Goal: Information Seeking & Learning: Learn about a topic

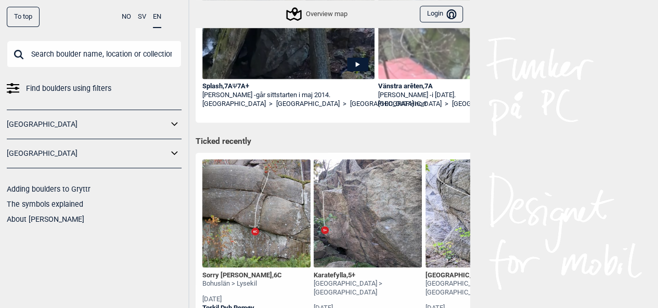
scroll to position [269, 0]
click at [66, 163] on div "[GEOGRAPHIC_DATA]" at bounding box center [94, 153] width 175 height 29
click at [70, 149] on link "[GEOGRAPHIC_DATA]" at bounding box center [87, 153] width 161 height 15
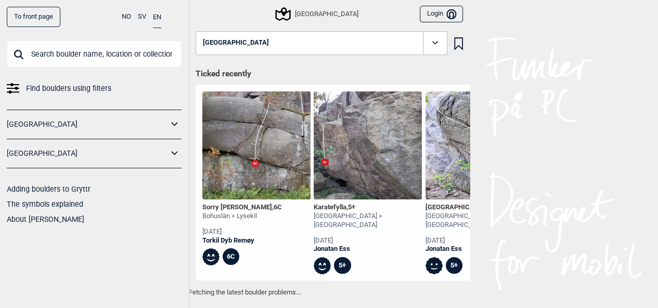
click at [85, 158] on link "[GEOGRAPHIC_DATA]" at bounding box center [87, 153] width 161 height 15
click at [278, 35] on button "[GEOGRAPHIC_DATA]" at bounding box center [321, 43] width 252 height 24
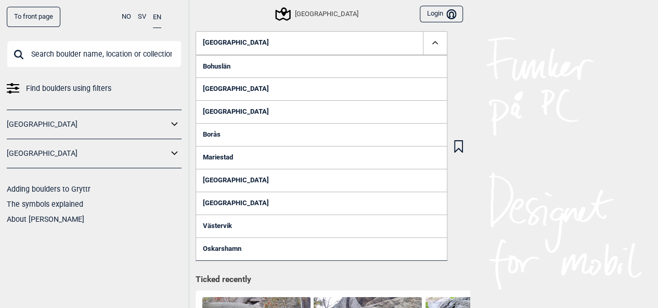
click at [242, 68] on link "Bohuslän" at bounding box center [321, 66] width 252 height 23
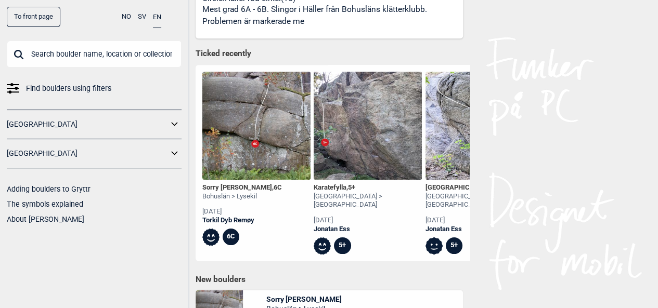
scroll to position [581, 0]
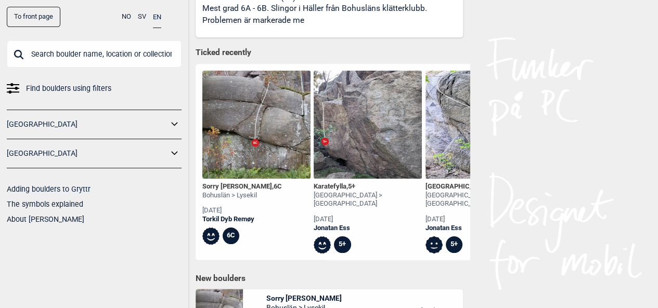
click at [344, 187] on div "Karatefylla , 5+" at bounding box center [367, 186] width 108 height 9
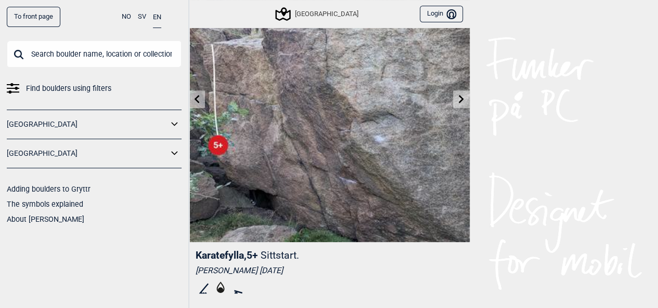
scroll to position [87, 0]
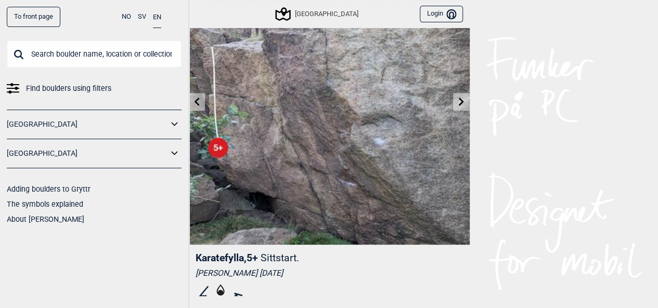
click at [459, 96] on link at bounding box center [461, 102] width 16 height 17
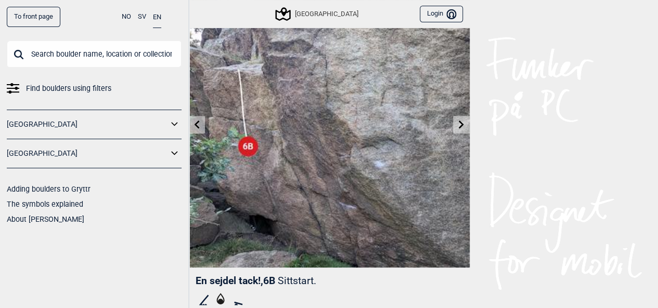
scroll to position [80, 0]
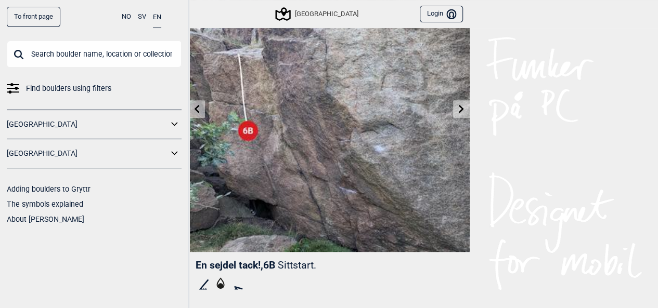
click at [459, 108] on icon at bounding box center [461, 108] width 8 height 8
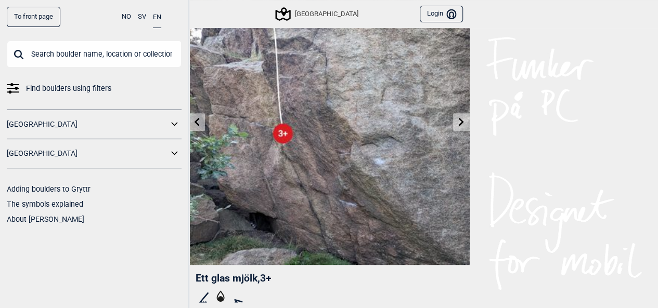
scroll to position [68, 0]
click at [459, 125] on icon at bounding box center [461, 121] width 5 height 8
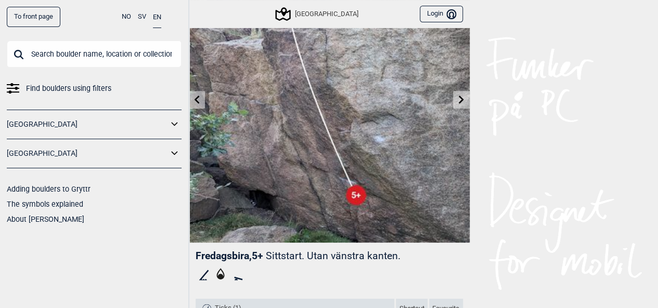
scroll to position [95, 0]
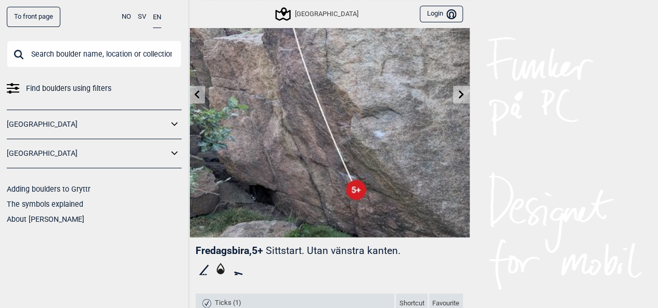
click at [457, 92] on icon at bounding box center [461, 94] width 8 height 8
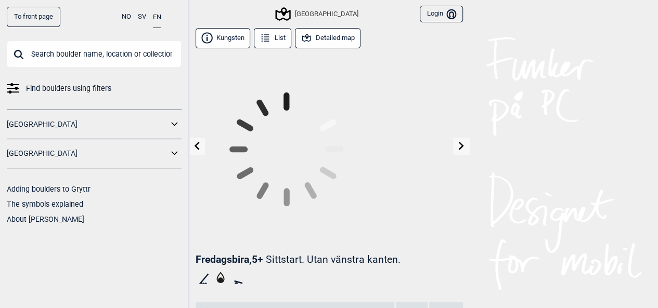
scroll to position [95, 0]
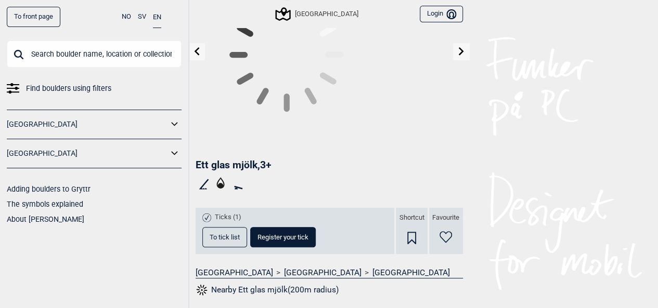
scroll to position [68, 0]
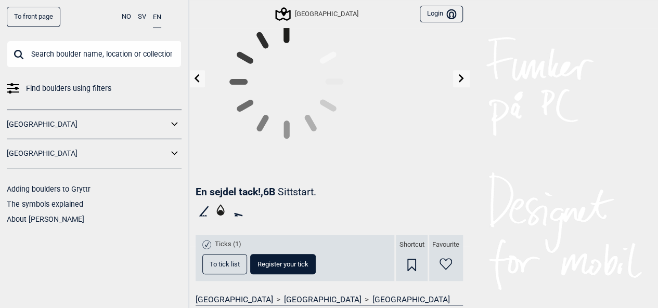
scroll to position [80, 0]
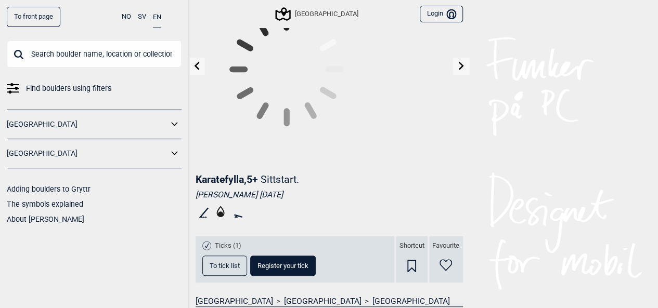
scroll to position [87, 0]
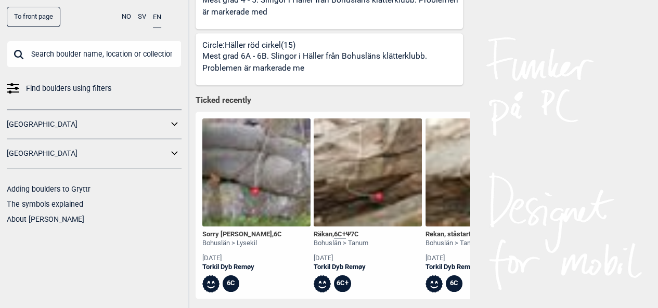
scroll to position [802, 0]
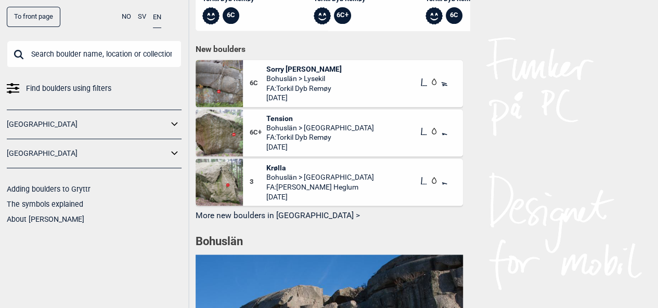
click at [279, 123] on span "Tension" at bounding box center [320, 118] width 108 height 9
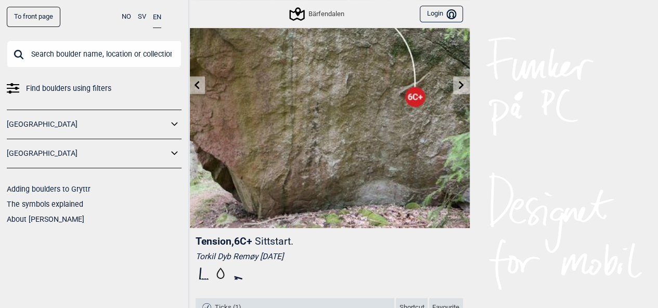
scroll to position [106, 0]
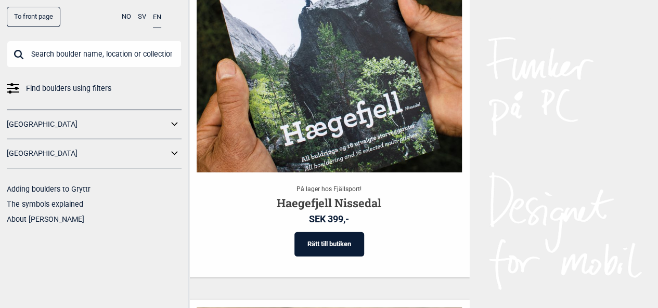
scroll to position [1402, 0]
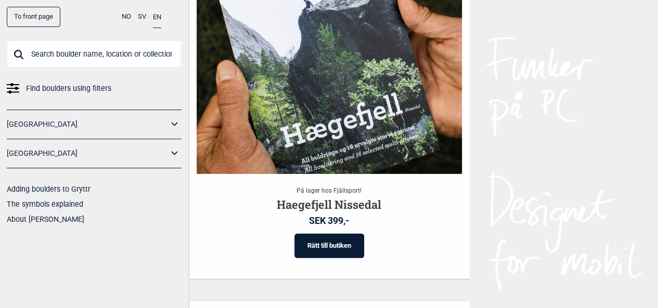
click at [154, 154] on link "[GEOGRAPHIC_DATA]" at bounding box center [87, 153] width 161 height 15
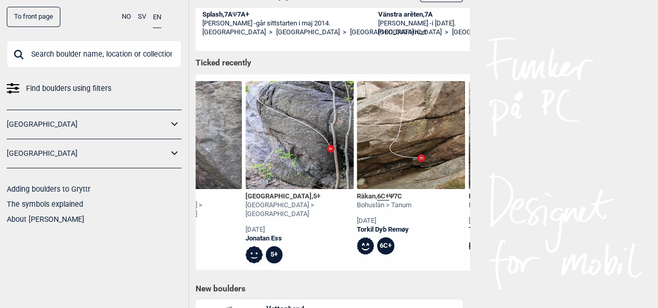
scroll to position [0, 201]
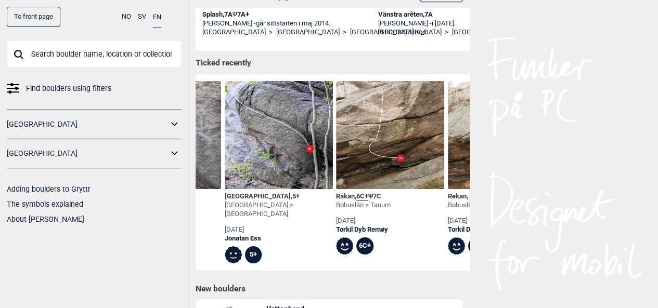
click at [165, 163] on div "[GEOGRAPHIC_DATA]" at bounding box center [94, 153] width 175 height 29
click at [173, 153] on icon at bounding box center [174, 153] width 6 height 4
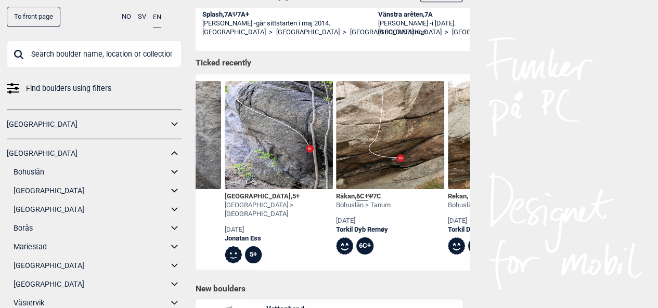
click at [57, 173] on link "Bohuslän" at bounding box center [91, 172] width 154 height 15
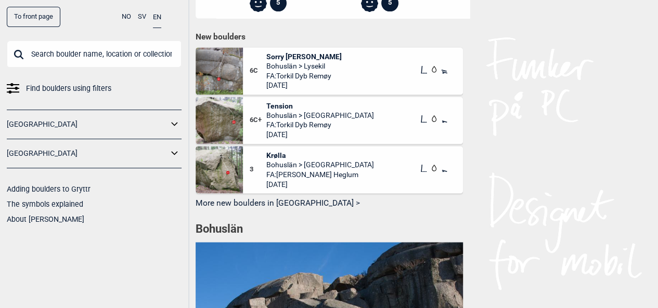
scroll to position [815, 0]
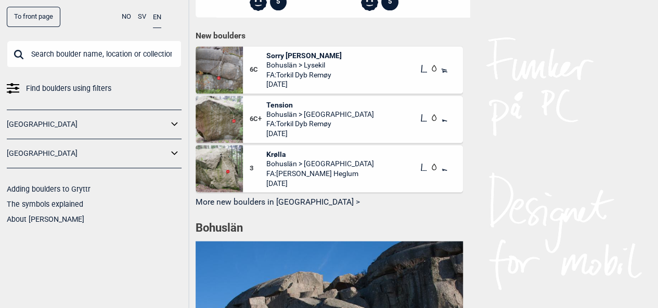
click at [266, 211] on button "More new boulders in [GEOGRAPHIC_DATA] >" at bounding box center [328, 202] width 267 height 16
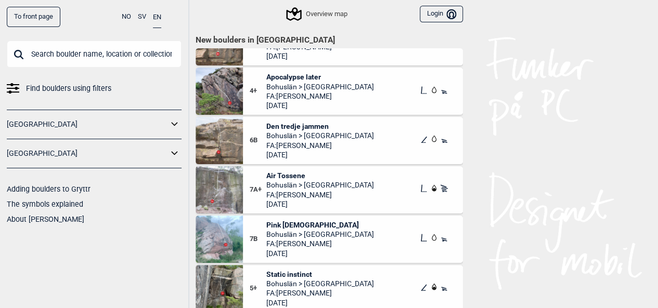
scroll to position [1982, 0]
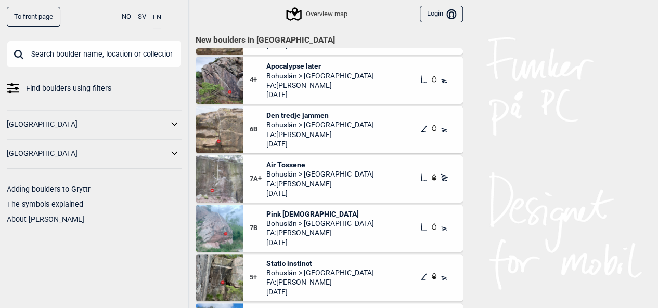
click at [298, 161] on span "Air Tossene" at bounding box center [320, 164] width 108 height 9
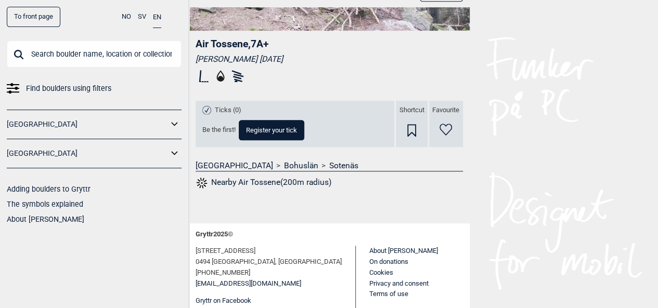
scroll to position [303, 0]
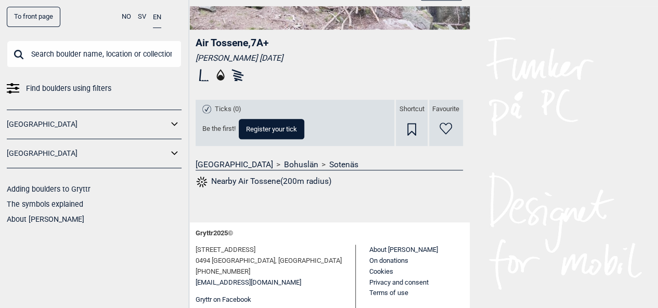
click at [236, 180] on button "Nearby Air Tossene(200m radius)" at bounding box center [263, 182] width 136 height 14
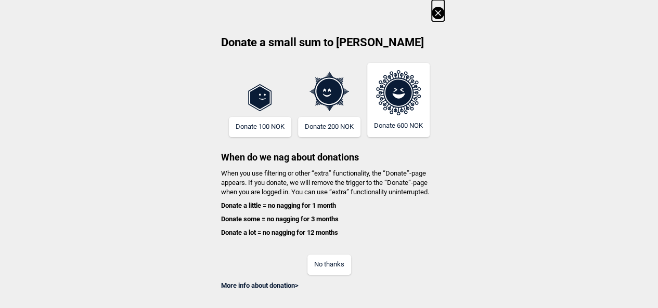
click at [435, 14] on div "Donate a small sum to Gryttr Donate 100 NOK Donate 200 NOK Donate 600 NOK When …" at bounding box center [329, 145] width 658 height 291
click at [444, 14] on icon at bounding box center [437, 13] width 12 height 12
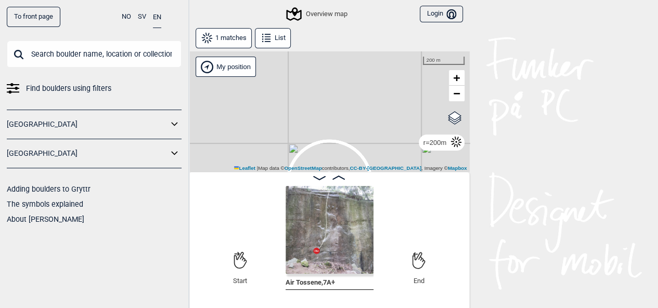
click at [320, 176] on icon at bounding box center [319, 178] width 12 height 4
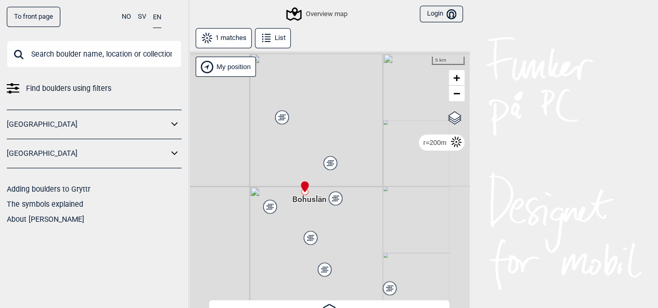
drag, startPoint x: 270, startPoint y: 212, endPoint x: 296, endPoint y: 217, distance: 26.4
click at [296, 217] on div "Hallingdal Stange [GEOGRAPHIC_DATA] syd [GEOGRAPHIC_DATA] og omegn [GEOGRAPHIC_…" at bounding box center [329, 182] width 281 height 263
click at [330, 213] on div "Hallingdal Stange [GEOGRAPHIC_DATA] syd [GEOGRAPHIC_DATA] og omegn [GEOGRAPHIC_…" at bounding box center [329, 182] width 281 height 263
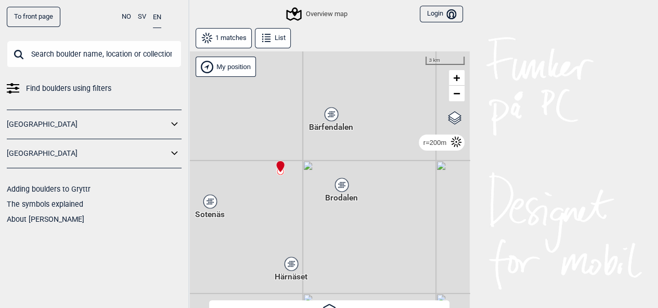
click at [295, 197] on div "Gol [GEOGRAPHIC_DATA] Kolomoen [GEOGRAPHIC_DATA] [GEOGRAPHIC_DATA] [GEOGRAPHIC_…" at bounding box center [329, 182] width 281 height 263
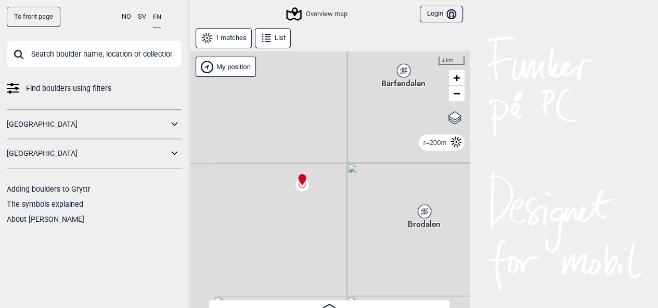
drag, startPoint x: 262, startPoint y: 161, endPoint x: 301, endPoint y: 202, distance: 57.0
click at [304, 203] on div "Gol [GEOGRAPHIC_DATA] Kolomoen [GEOGRAPHIC_DATA] [GEOGRAPHIC_DATA] [GEOGRAPHIC_…" at bounding box center [329, 182] width 281 height 263
click at [283, 175] on div "Gol [GEOGRAPHIC_DATA] Kolomoen [GEOGRAPHIC_DATA] [GEOGRAPHIC_DATA] [GEOGRAPHIC_…" at bounding box center [329, 182] width 281 height 263
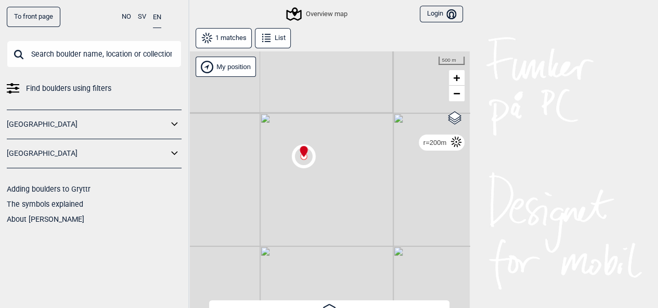
drag, startPoint x: 284, startPoint y: 200, endPoint x: 258, endPoint y: 154, distance: 52.9
click at [258, 154] on div "Gol [GEOGRAPHIC_DATA] Kolomoen [GEOGRAPHIC_DATA] [GEOGRAPHIC_DATA] [GEOGRAPHIC_…" at bounding box center [329, 182] width 281 height 263
click at [268, 163] on div "Gol [GEOGRAPHIC_DATA] Kolomoen [GEOGRAPHIC_DATA] [GEOGRAPHIC_DATA] [GEOGRAPHIC_…" at bounding box center [329, 182] width 281 height 263
drag, startPoint x: 250, startPoint y: 145, endPoint x: 246, endPoint y: 120, distance: 25.3
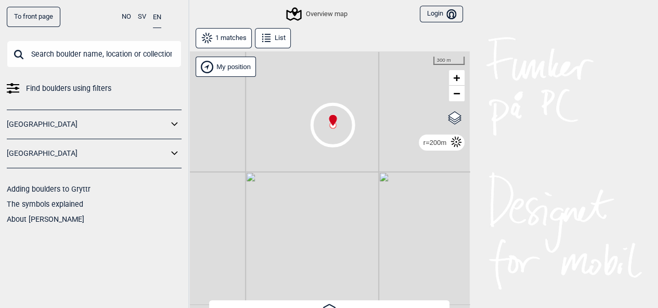
click at [246, 120] on div "Gol [GEOGRAPHIC_DATA] Kolomoen [GEOGRAPHIC_DATA] [GEOGRAPHIC_DATA] [GEOGRAPHIC_…" at bounding box center [329, 182] width 281 height 263
click at [319, 25] on div "Overview map Login Bruker" at bounding box center [329, 14] width 281 height 28
click at [328, 12] on div "Overview map" at bounding box center [316, 14] width 59 height 12
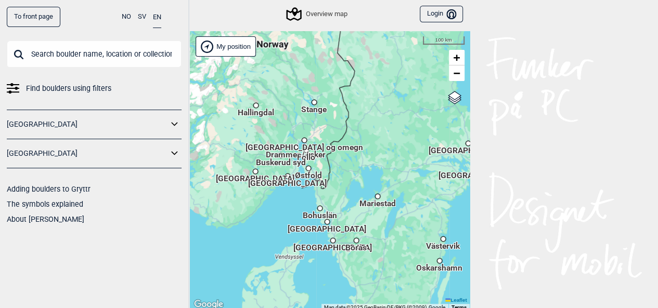
click at [321, 212] on span "Bohuslän" at bounding box center [320, 211] width 34 height 2
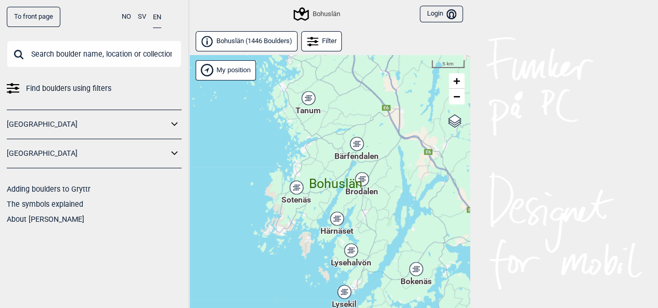
click at [336, 200] on div "Hallingdal Gol [PERSON_NAME] Kolomoen [GEOGRAPHIC_DATA] [GEOGRAPHIC_DATA] [GEOG…" at bounding box center [329, 195] width 281 height 280
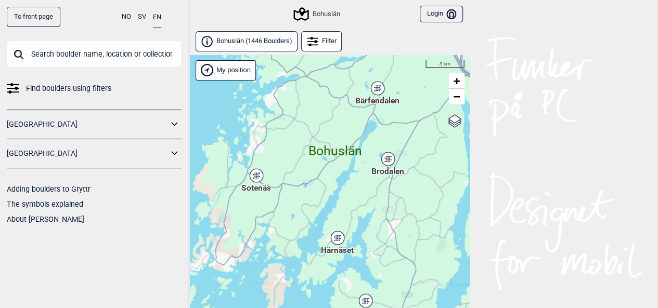
click at [300, 191] on div "Hallingdal Gol [PERSON_NAME] Kolomoen [GEOGRAPHIC_DATA] [GEOGRAPHIC_DATA] [GEOG…" at bounding box center [329, 195] width 281 height 280
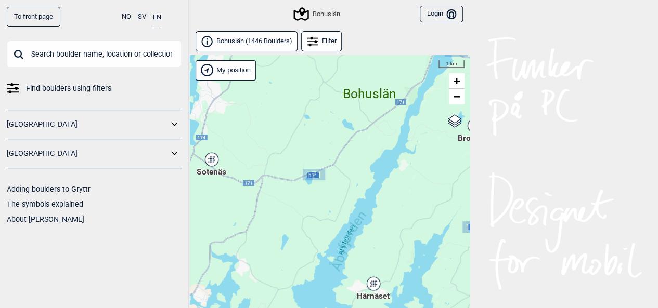
click at [211, 163] on icon at bounding box center [211, 160] width 13 height 14
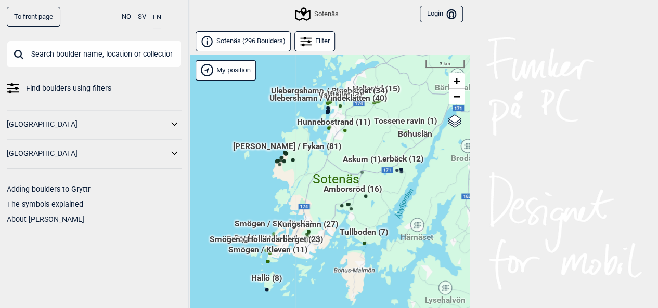
click at [399, 190] on div "Hallingdal Gol [PERSON_NAME] Kolomoen [GEOGRAPHIC_DATA] [GEOGRAPHIC_DATA] [GEOG…" at bounding box center [329, 195] width 281 height 280
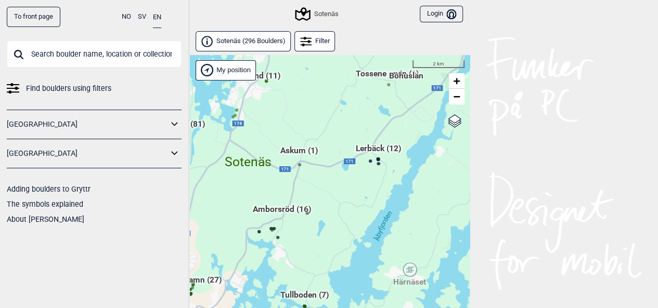
drag, startPoint x: 387, startPoint y: 182, endPoint x: 363, endPoint y: 193, distance: 26.3
click at [363, 193] on div "Hallingdal Gol [PERSON_NAME] Kolomoen [GEOGRAPHIC_DATA] [GEOGRAPHIC_DATA] [GEOG…" at bounding box center [329, 195] width 281 height 280
click at [331, 176] on div "Hallingdal Gol [PERSON_NAME] Kolomoen [GEOGRAPHIC_DATA] [GEOGRAPHIC_DATA] [GEOG…" at bounding box center [329, 195] width 281 height 280
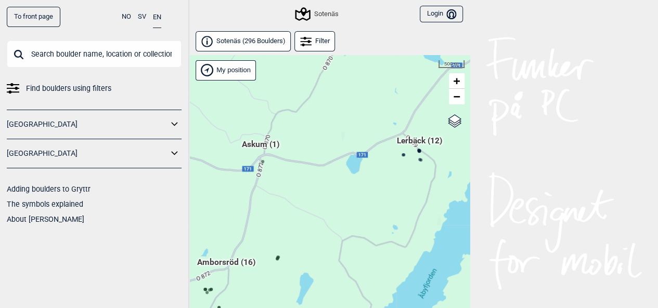
drag, startPoint x: 337, startPoint y: 158, endPoint x: 332, endPoint y: 167, distance: 10.3
click at [332, 167] on div "Hallingdal Gol [PERSON_NAME] Kolomoen [GEOGRAPHIC_DATA] [GEOGRAPHIC_DATA] [GEOG…" at bounding box center [329, 195] width 281 height 280
click at [269, 140] on span "Askum (1)" at bounding box center [260, 149] width 37 height 20
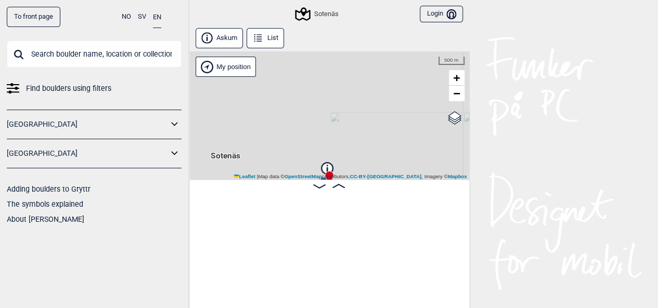
scroll to position [0, 81]
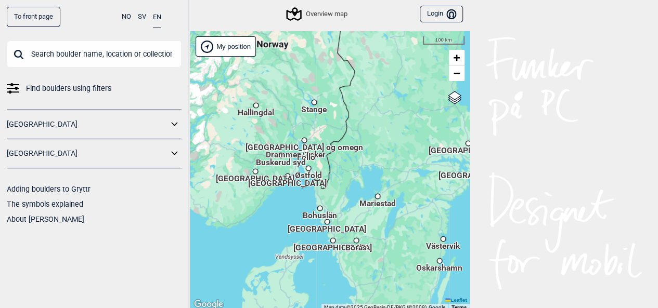
click at [323, 212] on span "Bohuslän" at bounding box center [320, 211] width 34 height 2
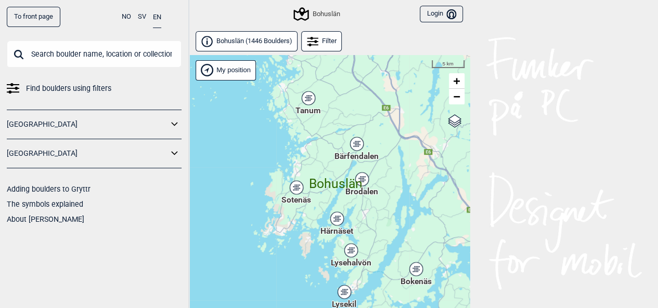
click at [302, 194] on span "Sotenäs" at bounding box center [296, 194] width 30 height 0
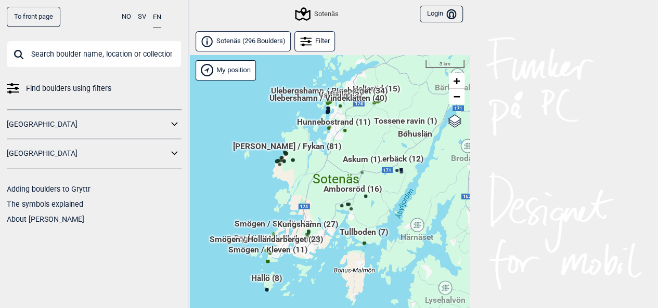
click at [414, 202] on div "Hallingdal Gol [PERSON_NAME] Kolomoen [GEOGRAPHIC_DATA] [GEOGRAPHIC_DATA] [GEOG…" at bounding box center [329, 195] width 281 height 280
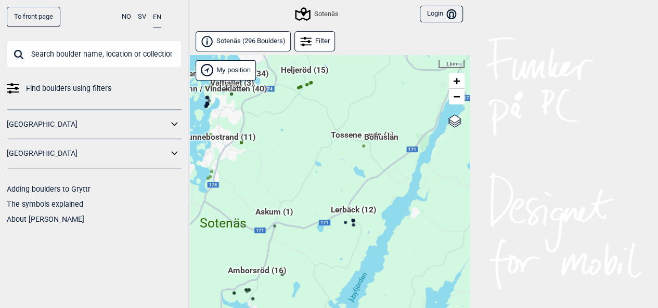
drag, startPoint x: 413, startPoint y: 176, endPoint x: 378, endPoint y: 260, distance: 90.9
click at [378, 260] on div "Hallingdal Gol [PERSON_NAME] Kolomoen [GEOGRAPHIC_DATA] [GEOGRAPHIC_DATA] [GEOG…" at bounding box center [329, 195] width 281 height 280
click at [365, 170] on div "Hallingdal Gol [PERSON_NAME] Kolomoen [GEOGRAPHIC_DATA] [GEOGRAPHIC_DATA] [GEOG…" at bounding box center [329, 195] width 281 height 280
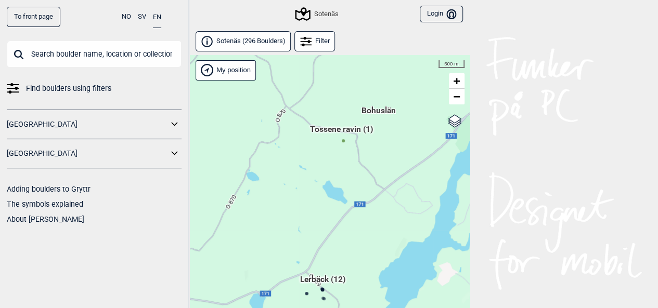
drag, startPoint x: 416, startPoint y: 158, endPoint x: 397, endPoint y: 177, distance: 26.8
click at [397, 177] on div "Hallingdal Gol [PERSON_NAME] Kolomoen [GEOGRAPHIC_DATA] [GEOGRAPHIC_DATA] [GEOG…" at bounding box center [329, 195] width 281 height 280
click at [351, 128] on span "Tossene ravin (1)" at bounding box center [340, 134] width 63 height 20
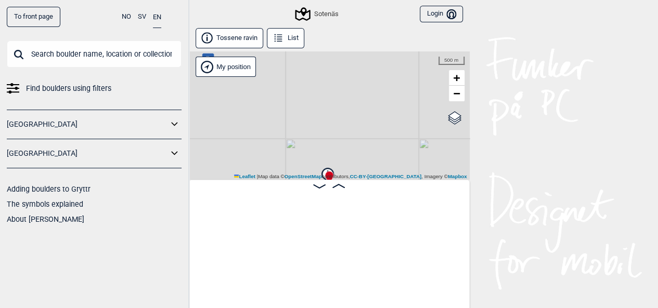
scroll to position [0, 81]
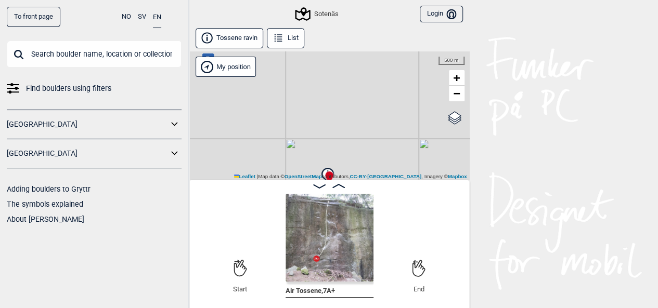
click at [328, 242] on img at bounding box center [329, 238] width 88 height 88
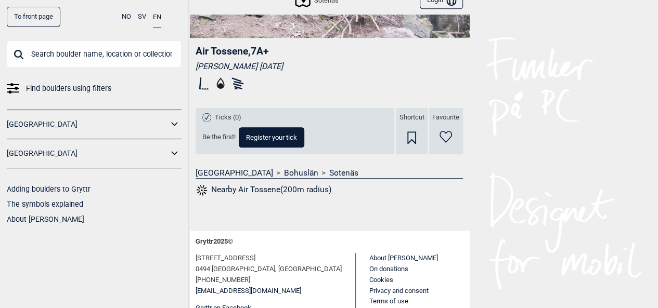
scroll to position [321, 0]
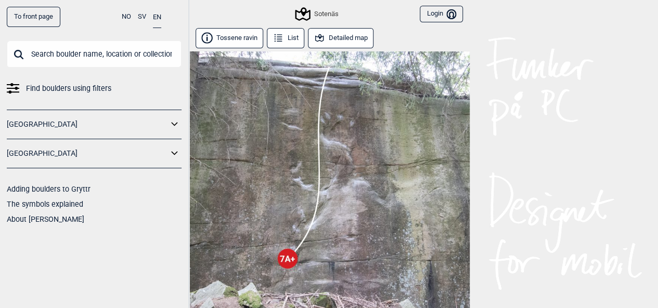
click at [332, 35] on button "Detailed map" at bounding box center [341, 38] width 66 height 20
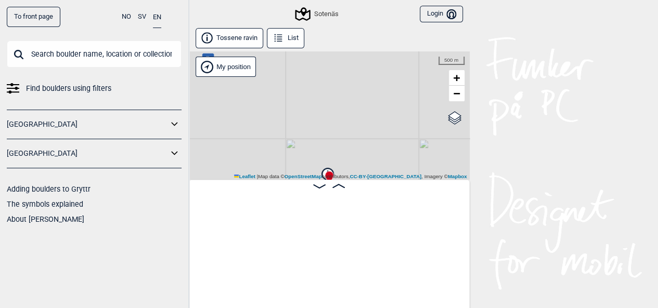
scroll to position [0, 81]
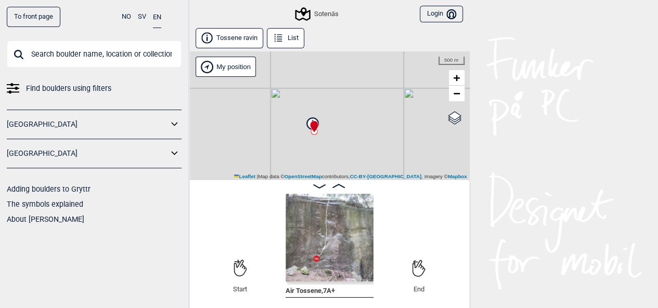
drag, startPoint x: 329, startPoint y: 122, endPoint x: 314, endPoint y: 72, distance: 52.6
click at [314, 72] on div "Sotenäs My position 500 m + − OpenStreetMap Google satellite Leaflet | Map data…" at bounding box center [329, 115] width 281 height 128
click at [306, 140] on div "Sotenäs My position 500 m + − OpenStreetMap Google satellite Leaflet | Map data…" at bounding box center [329, 115] width 281 height 128
click at [306, 140] on div "Sotenäs My position 300 m + − OpenStreetMap Google satellite Leaflet | Map data…" at bounding box center [329, 115] width 281 height 128
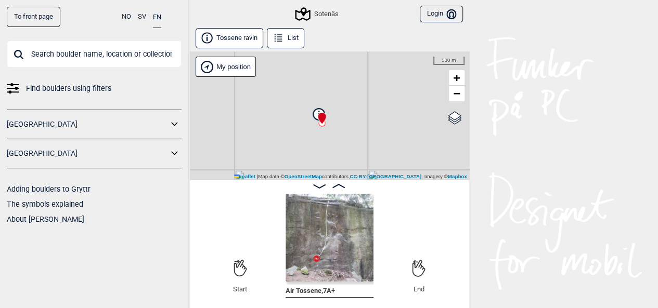
click at [306, 140] on div "Sotenäs My position 300 m + − OpenStreetMap Google satellite Leaflet | Map data…" at bounding box center [329, 115] width 281 height 128
drag, startPoint x: 384, startPoint y: 127, endPoint x: 361, endPoint y: 127, distance: 22.9
click at [361, 127] on div "Sotenäs My position 200 m + − OpenStreetMap Google satellite Leaflet | Map data…" at bounding box center [329, 115] width 281 height 128
drag, startPoint x: 289, startPoint y: 133, endPoint x: 383, endPoint y: 117, distance: 95.3
click at [383, 117] on div "Sotenäs My position 200 m + − OpenStreetMap Google satellite Leaflet | Map data…" at bounding box center [329, 115] width 281 height 128
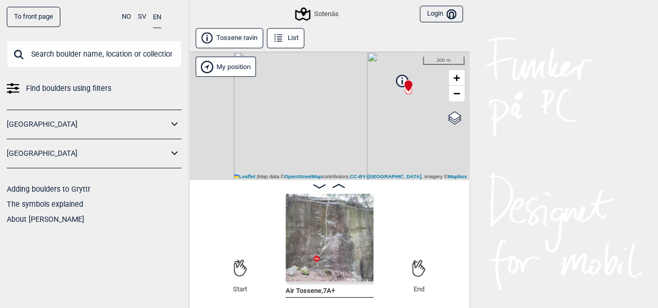
click at [318, 185] on icon at bounding box center [319, 187] width 12 height 4
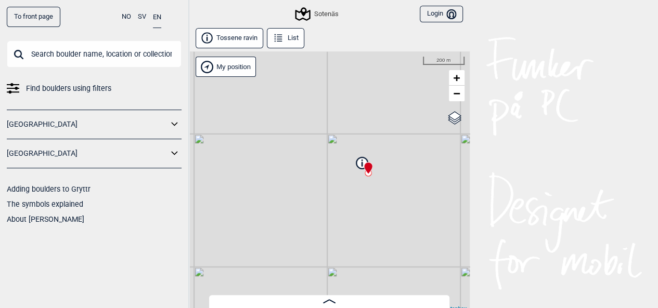
drag, startPoint x: 373, startPoint y: 168, endPoint x: 329, endPoint y: 238, distance: 82.8
click at [329, 238] on div "Sotenäs My position 200 m + − OpenStreetMap Google satellite Leaflet | Map data…" at bounding box center [329, 181] width 281 height 261
drag, startPoint x: 371, startPoint y: 161, endPoint x: 334, endPoint y: 260, distance: 106.2
click at [334, 260] on div "Sotenäs My position 100 m + − OpenStreetMap Google satellite Leaflet | Map data…" at bounding box center [329, 181] width 281 height 261
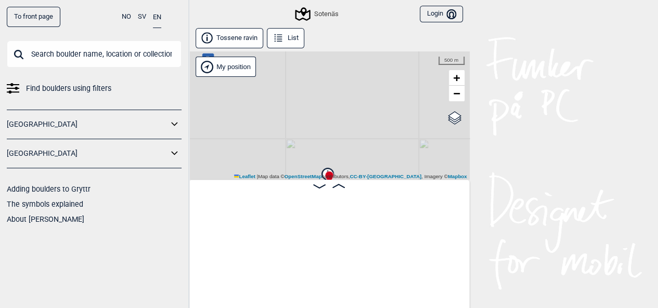
scroll to position [0, 81]
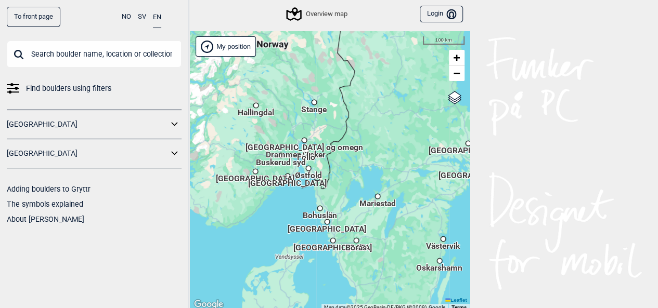
click at [319, 212] on span "Bohuslän" at bounding box center [320, 211] width 34 height 2
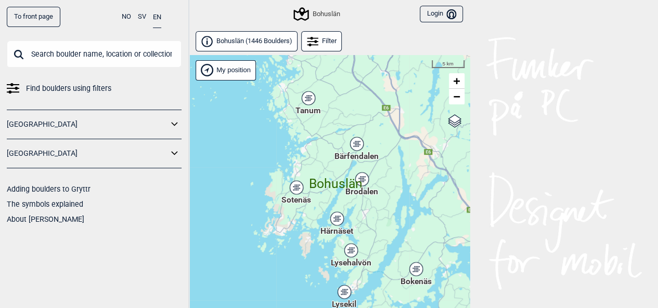
click at [298, 193] on icon at bounding box center [296, 188] width 13 height 14
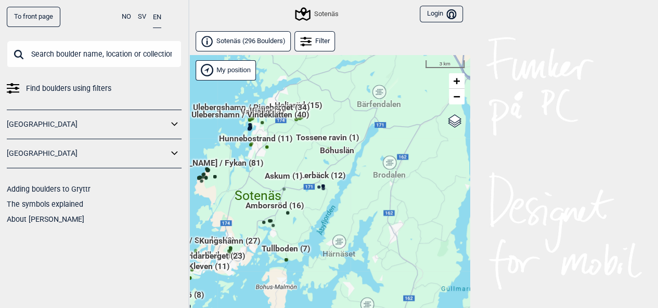
drag, startPoint x: 410, startPoint y: 207, endPoint x: 329, endPoint y: 225, distance: 83.0
click at [329, 225] on div "Hallingdal Gol [PERSON_NAME] Kolomoen [GEOGRAPHIC_DATA] [GEOGRAPHIC_DATA] [GEOG…" at bounding box center [329, 195] width 281 height 280
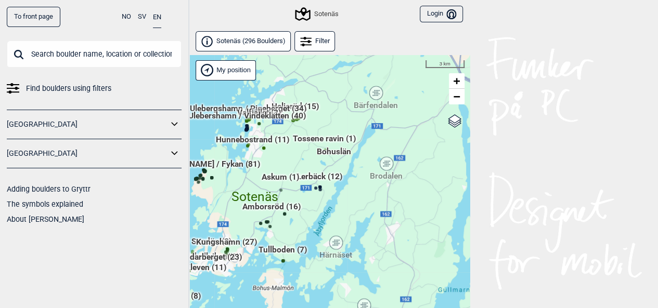
click at [51, 148] on link "[GEOGRAPHIC_DATA]" at bounding box center [87, 153] width 161 height 15
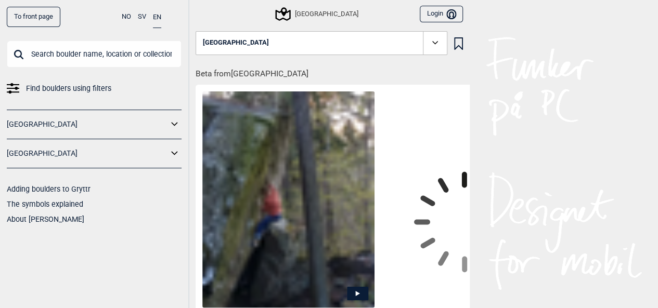
click at [439, 44] on icon at bounding box center [435, 43] width 12 height 12
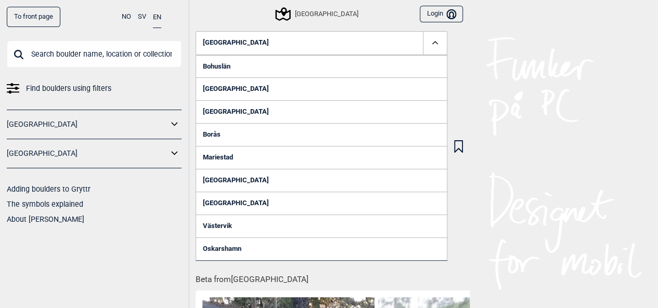
click at [237, 63] on link "Bohuslän" at bounding box center [321, 66] width 252 height 23
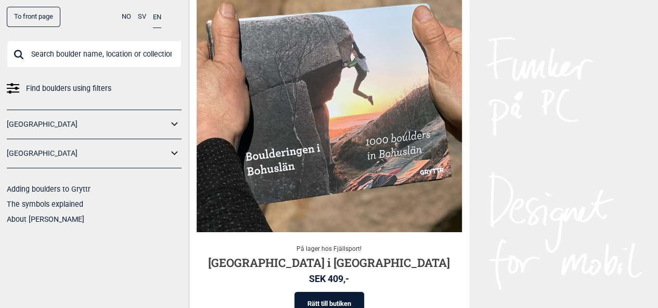
scroll to position [1734, 0]
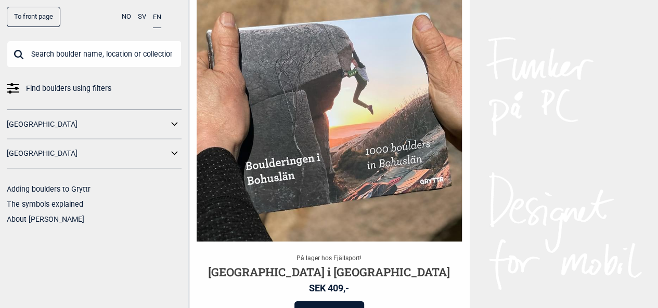
click at [126, 149] on link "[GEOGRAPHIC_DATA]" at bounding box center [87, 153] width 161 height 15
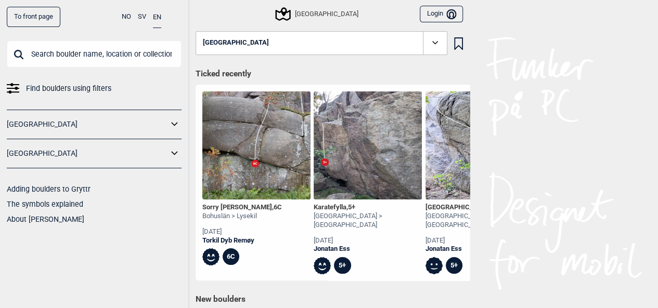
click at [366, 41] on button "[GEOGRAPHIC_DATA]" at bounding box center [321, 43] width 252 height 24
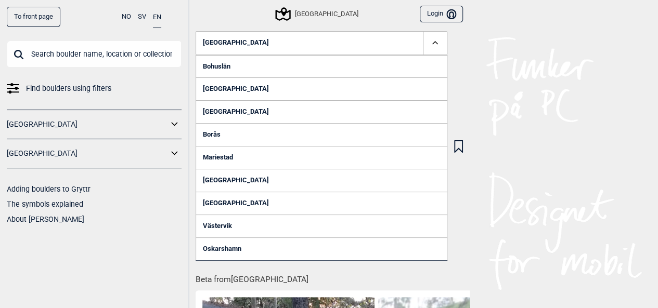
click at [262, 69] on link "Bohuslän" at bounding box center [321, 66] width 252 height 23
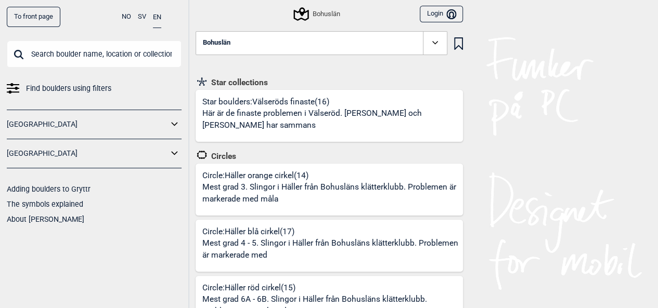
click at [433, 50] on span at bounding box center [435, 43] width 24 height 24
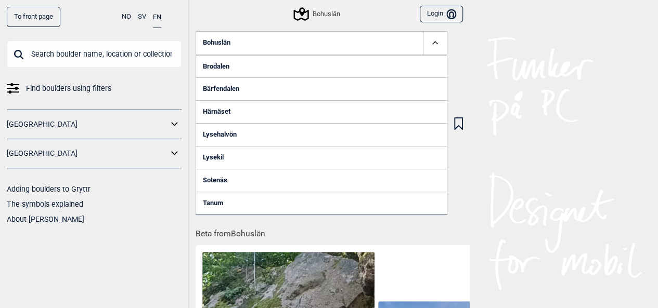
click at [219, 177] on link "Sotenäs" at bounding box center [321, 180] width 252 height 23
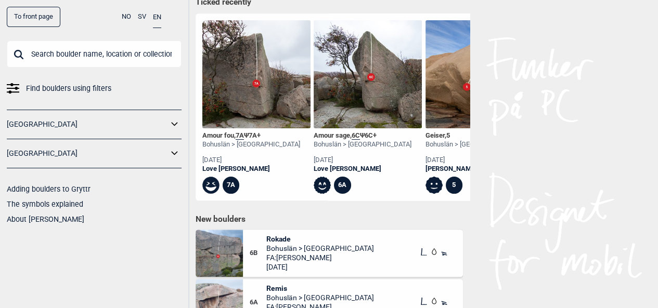
scroll to position [437, 0]
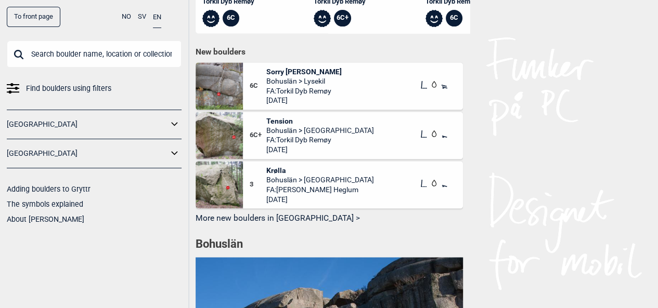
scroll to position [802, 0]
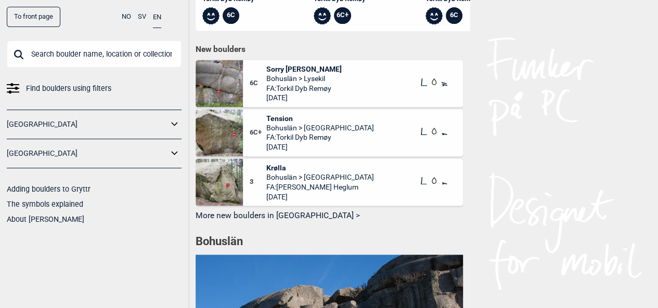
click at [247, 221] on button "More new boulders in [GEOGRAPHIC_DATA] >" at bounding box center [328, 216] width 267 height 16
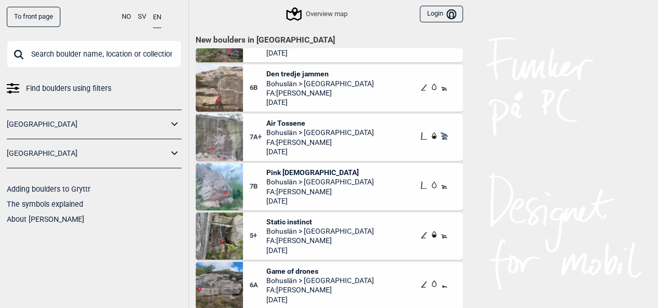
scroll to position [2022, 4]
click at [281, 171] on span "Pink [DEMOGRAPHIC_DATA]" at bounding box center [320, 171] width 108 height 9
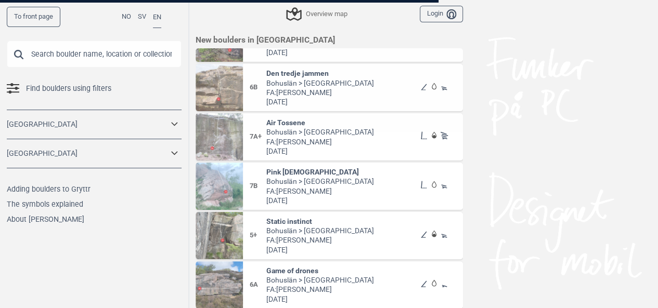
scroll to position [2022, 0]
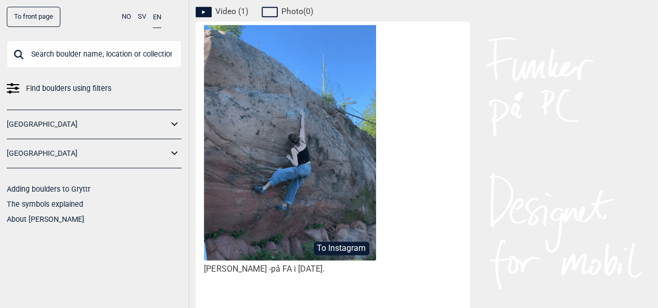
scroll to position [517, 0]
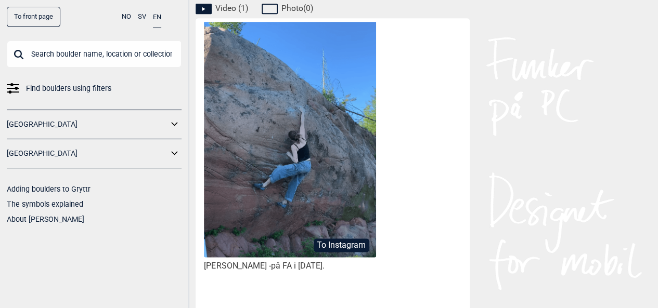
click at [303, 193] on img at bounding box center [290, 156] width 172 height 270
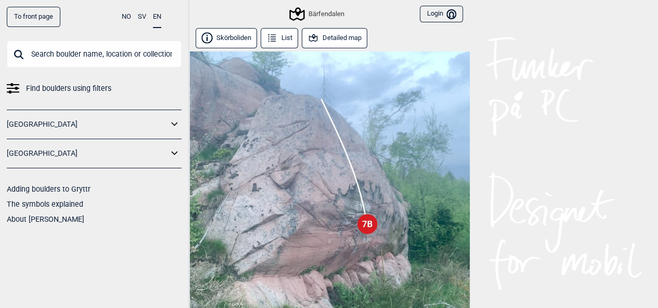
click at [350, 40] on button "Detailed map" at bounding box center [335, 38] width 66 height 20
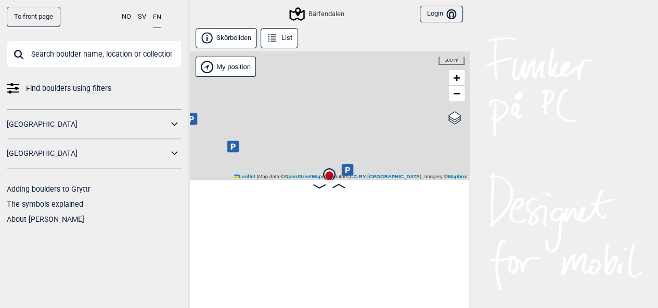
scroll to position [0, 81]
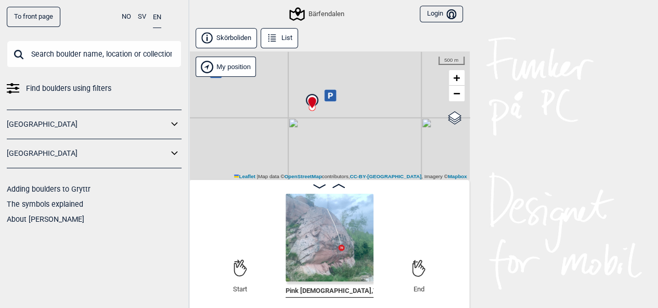
drag, startPoint x: 371, startPoint y: 148, endPoint x: 354, endPoint y: 74, distance: 75.8
click at [354, 74] on div "Bärfendalen My position 500 m + − OpenStreetMap Google satellite Leaflet | Map …" at bounding box center [329, 115] width 281 height 128
drag, startPoint x: 347, startPoint y: 98, endPoint x: 348, endPoint y: 138, distance: 40.0
click at [348, 138] on div "Bärfendalen My position 500 m + − OpenStreetMap Google satellite Leaflet | Map …" at bounding box center [329, 115] width 281 height 128
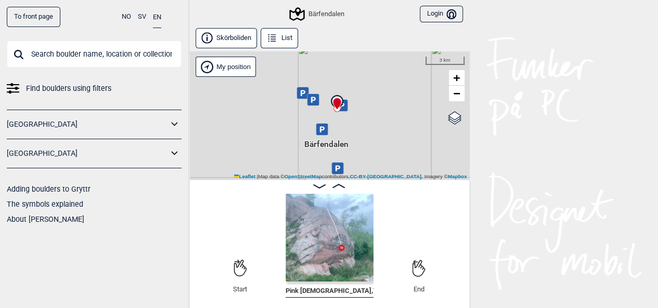
drag, startPoint x: 357, startPoint y: 162, endPoint x: 354, endPoint y: 129, distance: 33.4
click at [354, 129] on div "Bärfendalen My position 3 km + − OpenStreetMap Google satellite Leaflet | Map d…" at bounding box center [329, 115] width 281 height 128
click at [337, 119] on div "Bärfendalen My position 3 km + − OpenStreetMap Google satellite Leaflet | Map d…" at bounding box center [329, 115] width 281 height 128
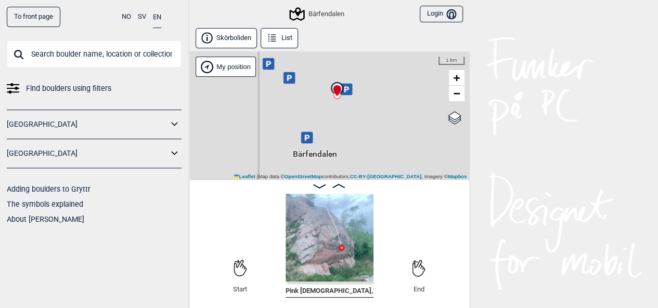
click at [337, 119] on div "Bärfendalen My position 1 km + − OpenStreetMap Google satellite Leaflet | Map d…" at bounding box center [329, 115] width 281 height 128
drag, startPoint x: 352, startPoint y: 111, endPoint x: 347, endPoint y: 159, distance: 48.1
click at [347, 159] on div "Bärfendalen My position 500 m + − OpenStreetMap Google satellite Leaflet | Map …" at bounding box center [329, 115] width 281 height 128
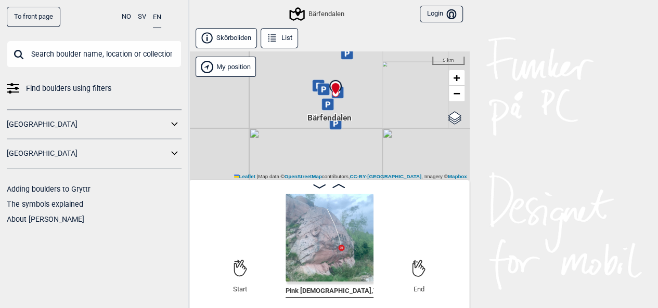
drag, startPoint x: 372, startPoint y: 162, endPoint x: 362, endPoint y: 102, distance: 60.2
click at [362, 102] on div "Bärfendalen My position 5 km + − OpenStreetMap Google satellite Leaflet | Map d…" at bounding box center [329, 115] width 281 height 128
click at [344, 107] on div "Bärfendalen My position 5 km + − OpenStreetMap Google satellite Leaflet | Map d…" at bounding box center [329, 115] width 281 height 128
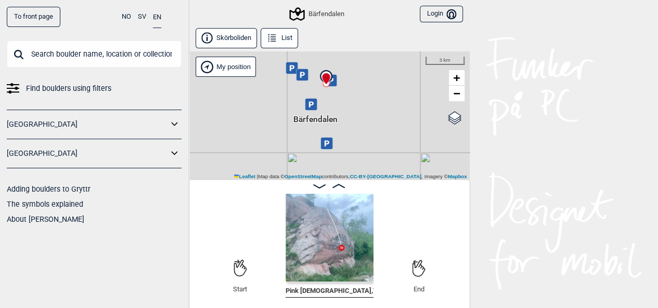
click at [344, 107] on div "Bärfendalen My position 3 km + − OpenStreetMap Google satellite Leaflet | Map d…" at bounding box center [329, 115] width 281 height 128
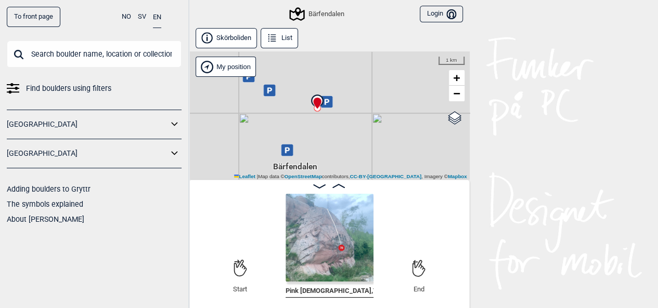
drag, startPoint x: 355, startPoint y: 85, endPoint x: 352, endPoint y: 116, distance: 31.3
click at [352, 116] on div "Bärfendalen My position 1 km + − OpenStreetMap Google satellite Leaflet | Map d…" at bounding box center [329, 115] width 281 height 128
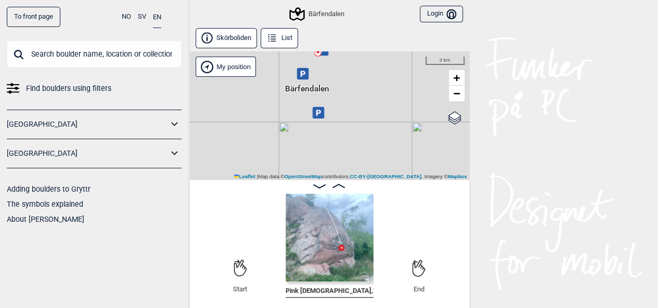
drag, startPoint x: 367, startPoint y: 123, endPoint x: 371, endPoint y: 118, distance: 7.0
click at [371, 118] on div "Bärfendalen My position 3 km + − OpenStreetMap Google satellite Leaflet | Map d…" at bounding box center [329, 115] width 281 height 128
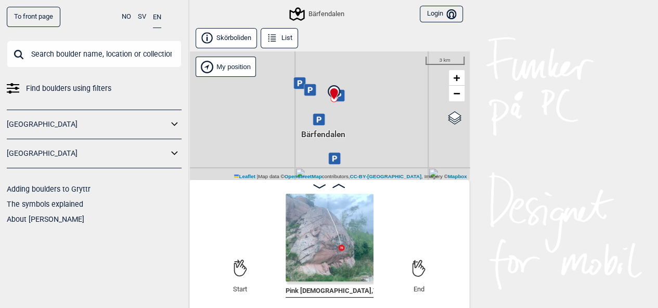
click at [332, 114] on div "Bärfendalen My position 3 km + − OpenStreetMap Google satellite Leaflet | Map d…" at bounding box center [329, 115] width 281 height 128
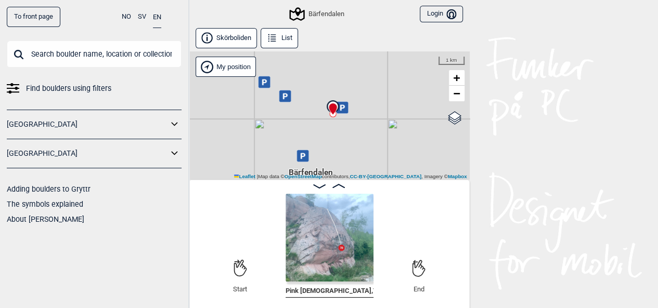
drag, startPoint x: 332, startPoint y: 114, endPoint x: 329, endPoint y: 144, distance: 30.3
click at [329, 144] on div "Bärfendalen My position 1 km + − OpenStreetMap Google satellite Leaflet | Map d…" at bounding box center [329, 115] width 281 height 128
click at [354, 131] on div "Bärfendalen My position 1 km + − OpenStreetMap Google satellite Leaflet | Map d…" at bounding box center [329, 115] width 281 height 128
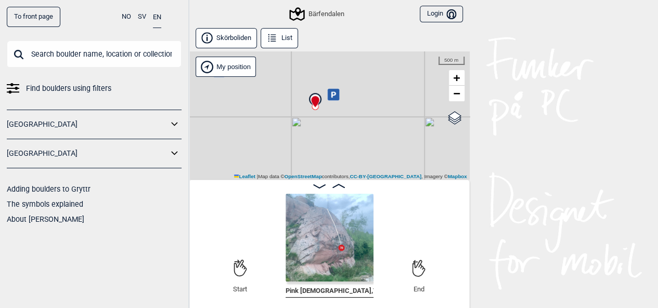
drag, startPoint x: 317, startPoint y: 124, endPoint x: 325, endPoint y: 143, distance: 20.5
click at [325, 143] on div "Bärfendalen My position 500 m + − OpenStreetMap Google satellite Leaflet | Map …" at bounding box center [329, 115] width 281 height 128
drag, startPoint x: 261, startPoint y: 135, endPoint x: 310, endPoint y: 148, distance: 51.1
click at [310, 148] on div "Bärfendalen My position 500 m + − OpenStreetMap Google satellite Leaflet | Map …" at bounding box center [329, 115] width 281 height 128
drag, startPoint x: 415, startPoint y: 130, endPoint x: 389, endPoint y: 143, distance: 28.8
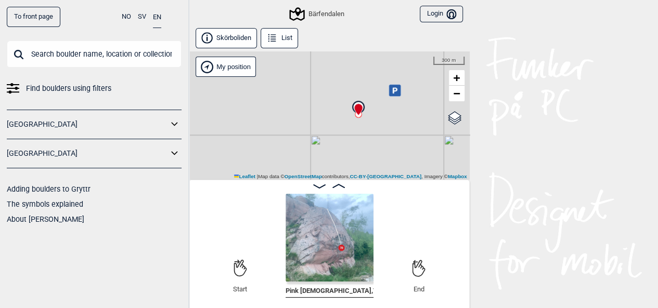
click at [389, 143] on div "Bärfendalen My position 300 m + − OpenStreetMap Google satellite Leaflet | Map …" at bounding box center [329, 115] width 281 height 128
click at [366, 117] on div "Bärfendalen My position 300 m + − OpenStreetMap Google satellite Leaflet | Map …" at bounding box center [329, 115] width 281 height 128
drag, startPoint x: 396, startPoint y: 139, endPoint x: 394, endPoint y: 97, distance: 42.2
click at [394, 97] on div "Bärfendalen My position 200 m + − OpenStreetMap Google satellite Leaflet | Map …" at bounding box center [329, 115] width 281 height 128
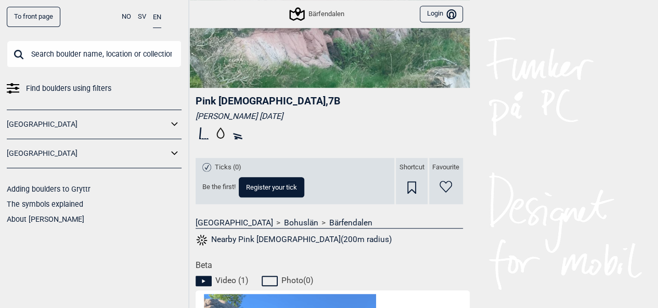
scroll to position [247, 0]
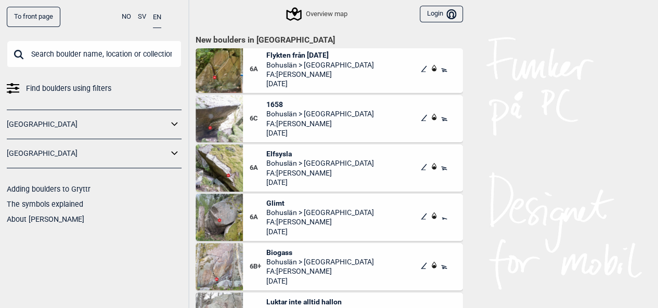
scroll to position [6109, 0]
click at [275, 101] on span "1658" at bounding box center [320, 103] width 108 height 9
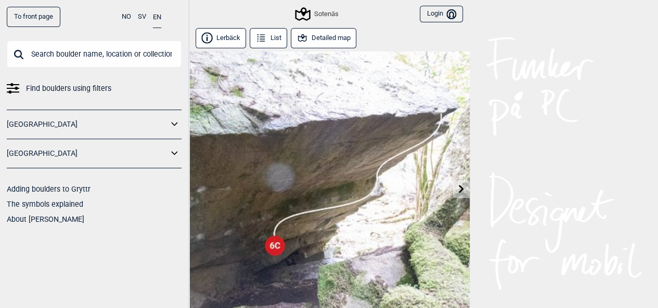
click at [323, 31] on button "Detailed map" at bounding box center [324, 38] width 66 height 20
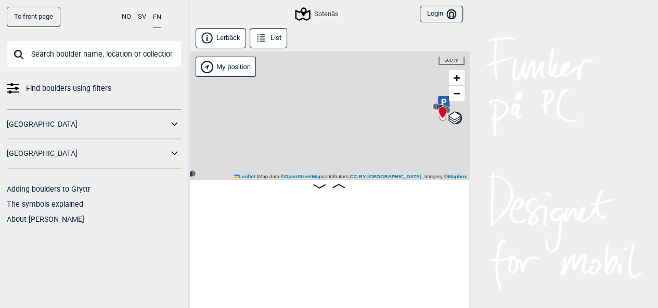
scroll to position [0, 81]
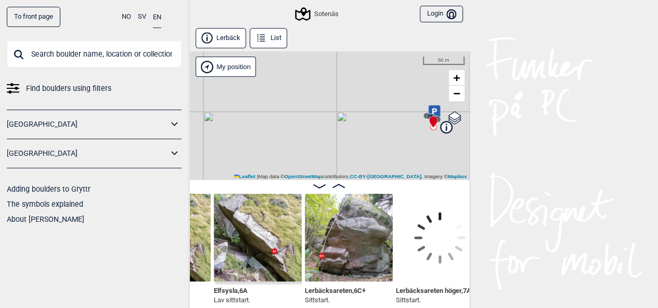
scroll to position [0, 367]
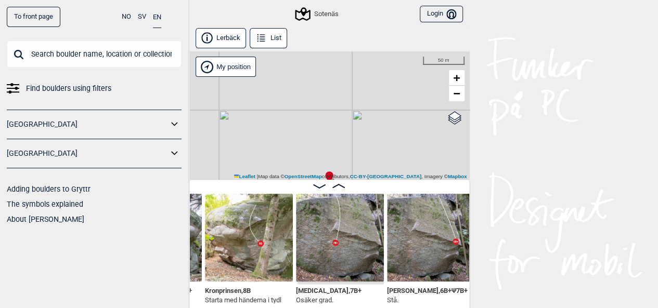
scroll to position [0, 789]
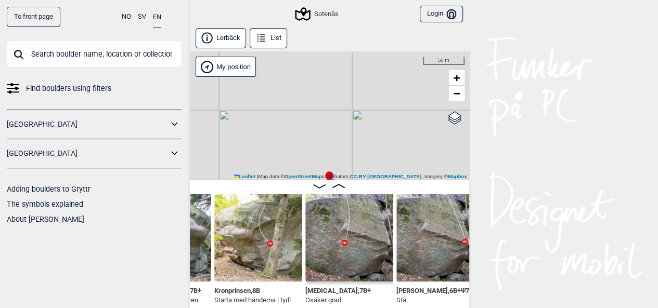
click at [347, 251] on img at bounding box center [349, 238] width 88 height 88
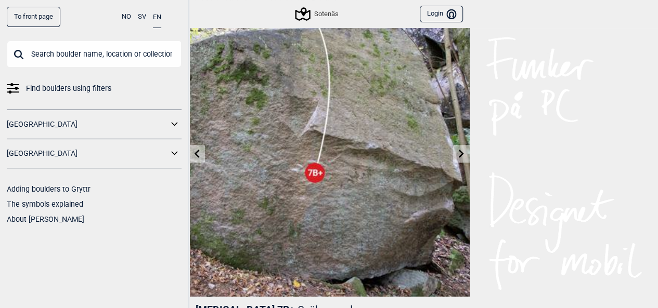
scroll to position [33, 0]
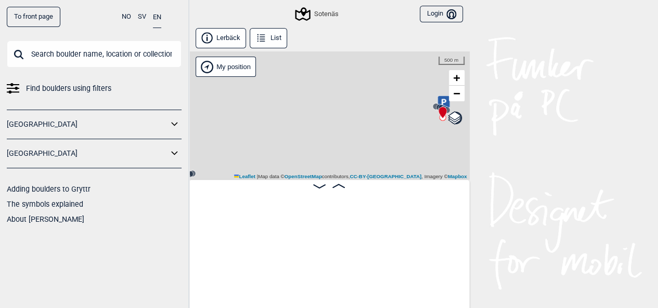
scroll to position [0, 81]
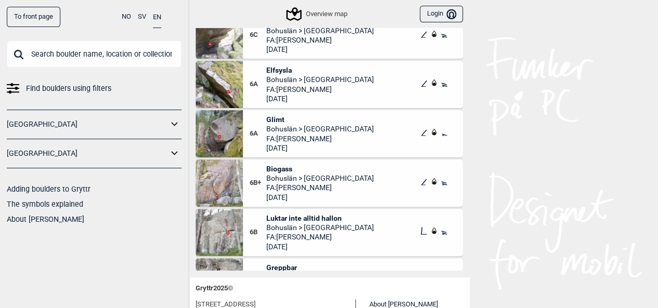
click at [329, 31] on span "Bohuslän > [GEOGRAPHIC_DATA]" at bounding box center [320, 30] width 108 height 9
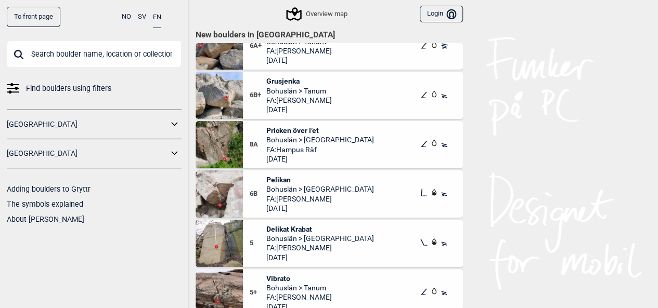
click at [312, 130] on span "Pricken över i’et" at bounding box center [320, 130] width 108 height 9
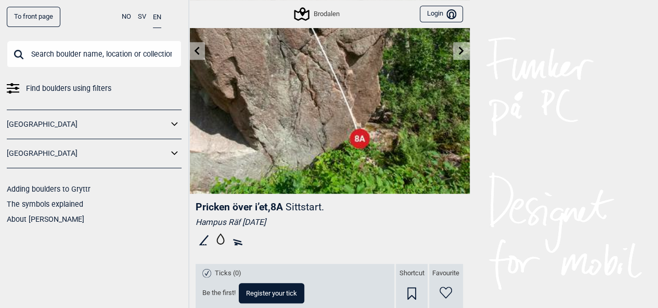
scroll to position [321, 0]
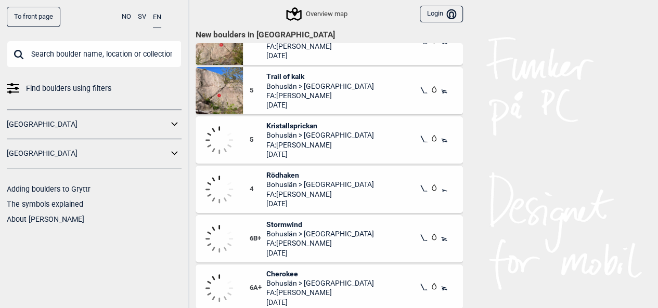
scroll to position [3247, 0]
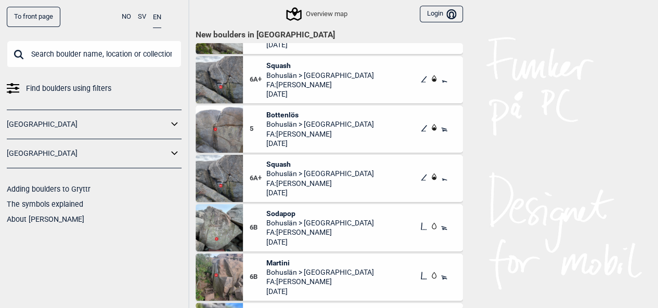
click at [412, 167] on div "6A+ Squash Bohuslän > Lysehalvön FA: Niklas Björnerstedt 2024.07.30" at bounding box center [353, 178] width 220 height 47
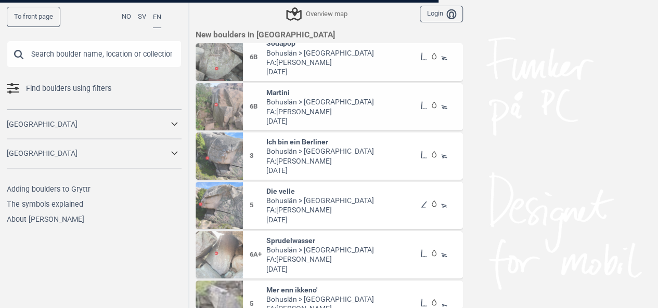
scroll to position [117, 0]
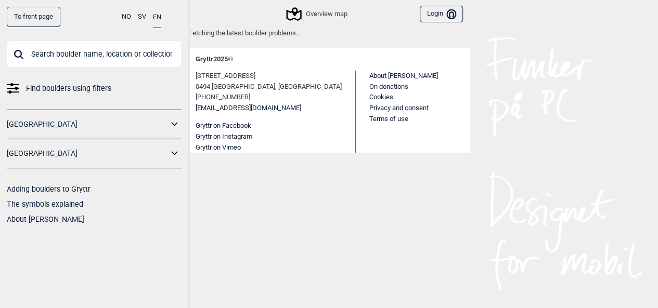
scroll to position [5, 0]
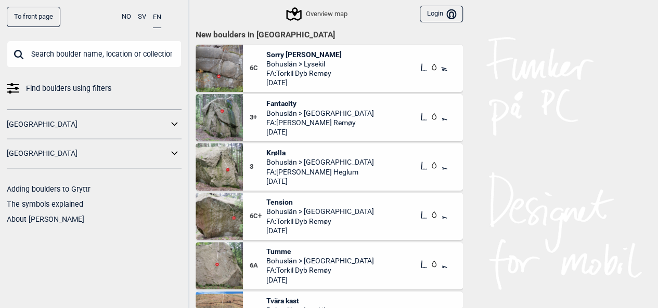
click at [366, 175] on div "3 Krølla Bohuslän > Bärfendal FA: Sigrid Remøy Heglum 2025.09.07" at bounding box center [353, 166] width 220 height 47
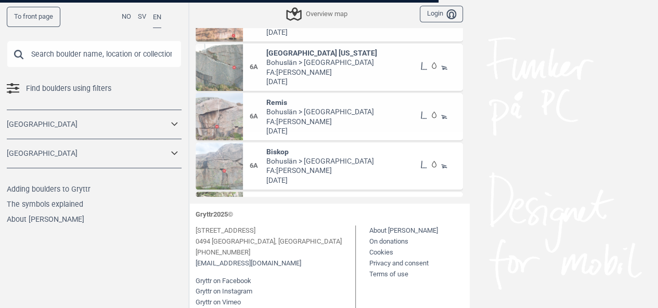
scroll to position [508, 0]
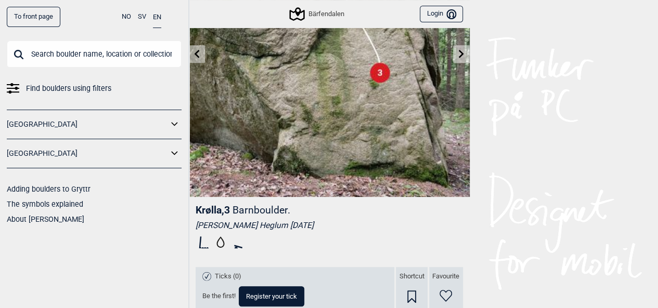
scroll to position [137, 0]
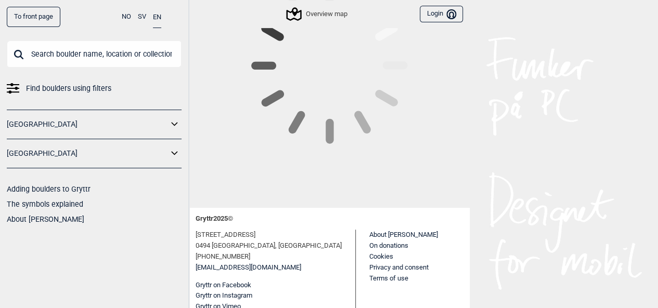
scroll to position [115, 0]
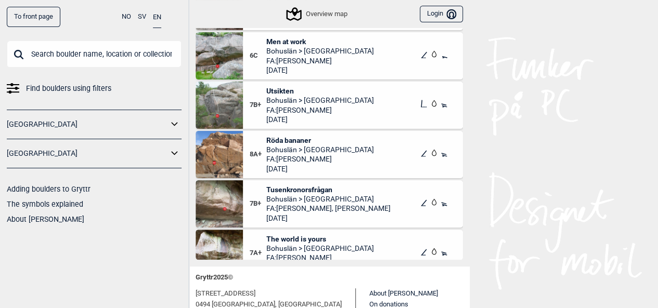
click at [278, 91] on span "Utsikten" at bounding box center [320, 90] width 108 height 9
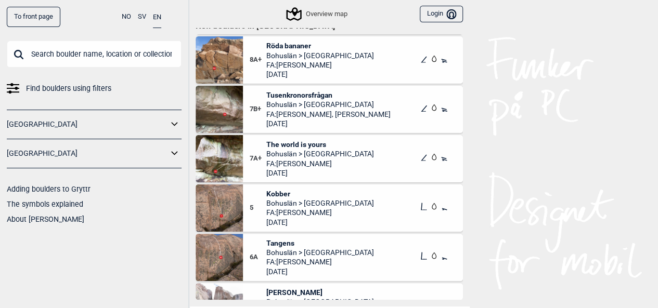
scroll to position [7051, 0]
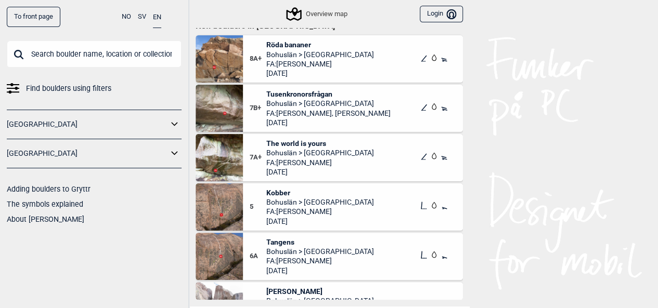
click at [331, 93] on span "Tusenkronorsfrågan" at bounding box center [328, 93] width 124 height 9
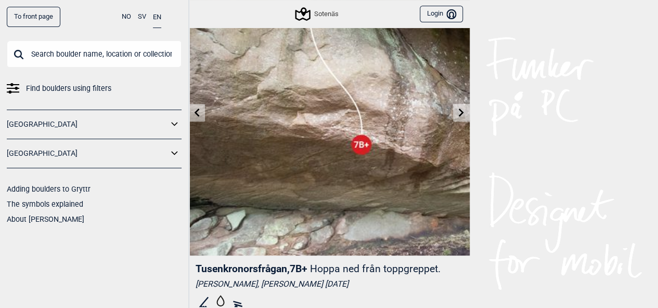
scroll to position [73, 0]
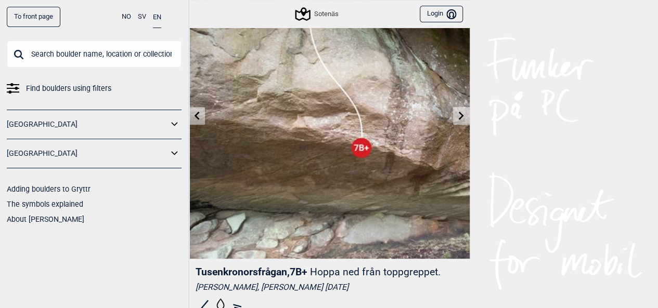
click at [195, 112] on icon at bounding box center [196, 115] width 8 height 8
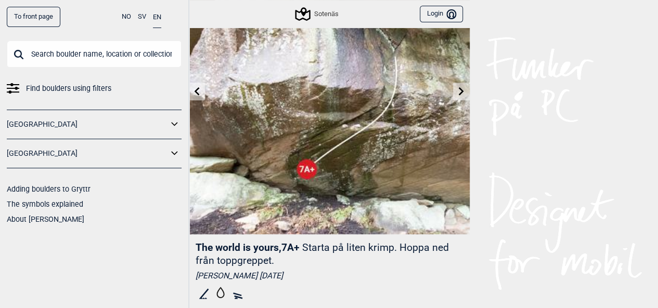
scroll to position [96, 0]
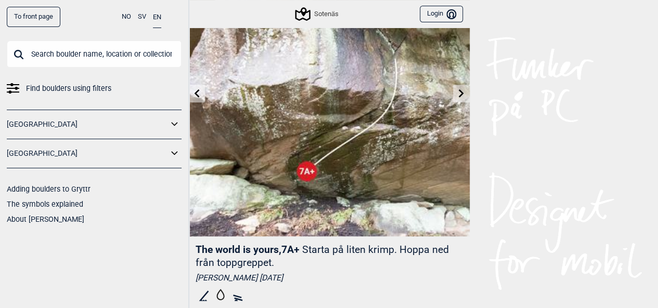
click at [459, 94] on icon at bounding box center [461, 93] width 8 height 8
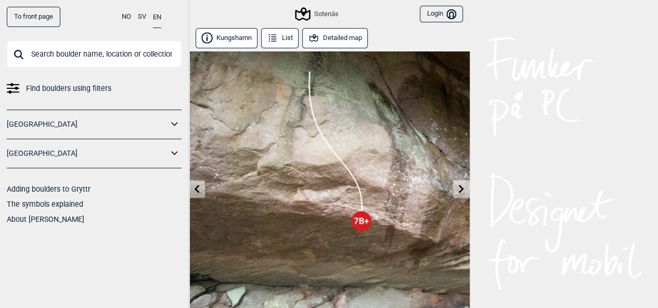
click at [456, 188] on link at bounding box center [461, 189] width 16 height 17
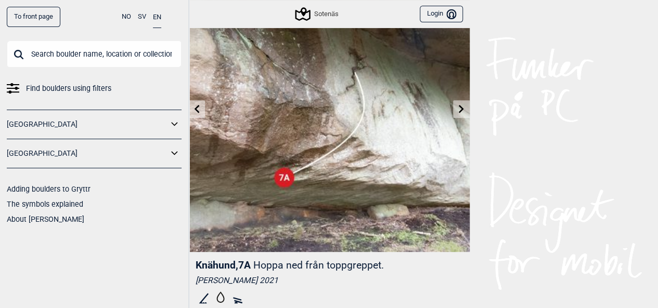
scroll to position [85, 0]
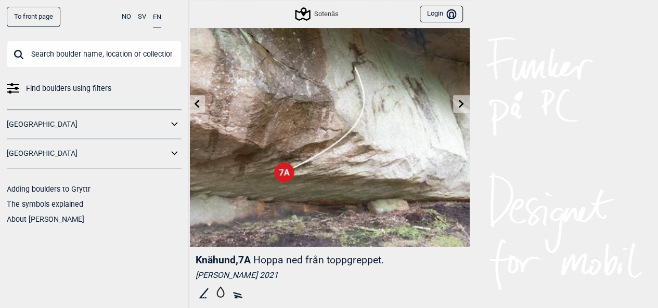
click at [460, 110] on link at bounding box center [461, 104] width 16 height 17
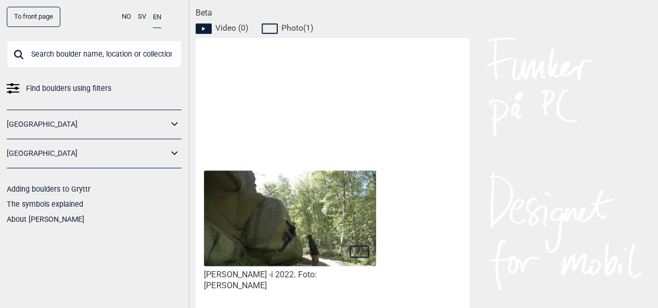
scroll to position [498, 0]
click at [309, 215] on img at bounding box center [290, 218] width 172 height 96
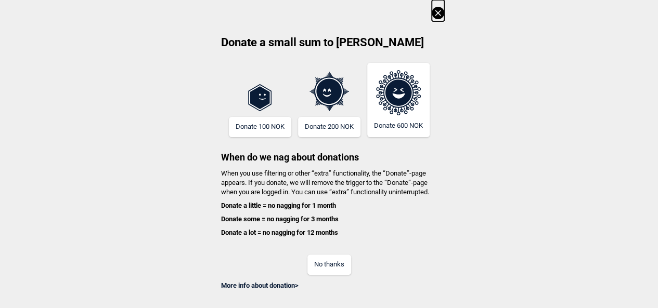
click at [438, 11] on icon at bounding box center [437, 13] width 12 height 12
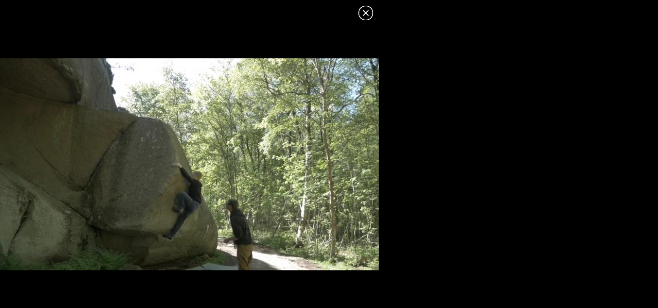
click at [368, 13] on icon at bounding box center [365, 13] width 12 height 12
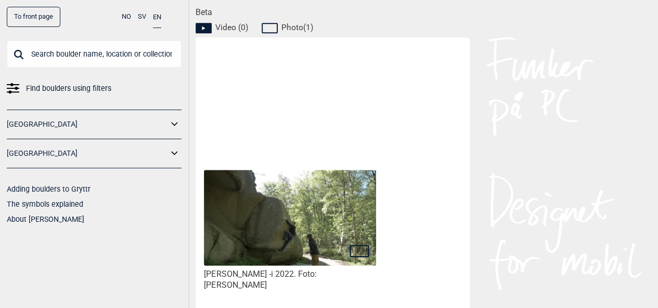
click at [59, 93] on span "Find boulders using filters" at bounding box center [68, 88] width 85 height 15
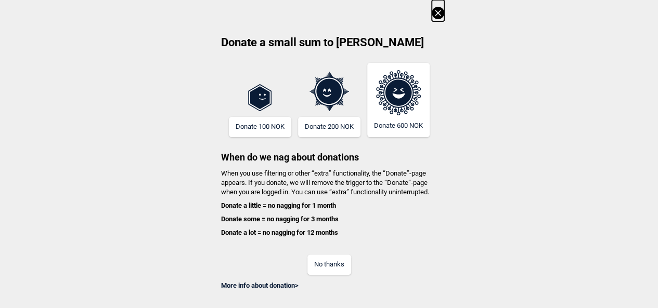
click at [442, 15] on icon at bounding box center [437, 13] width 12 height 12
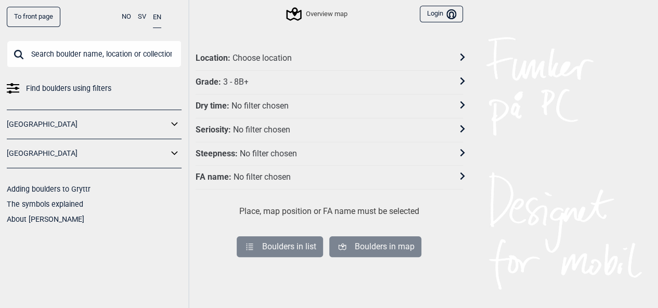
click at [254, 74] on div "Grade : 3 - 8B+" at bounding box center [328, 83] width 267 height 24
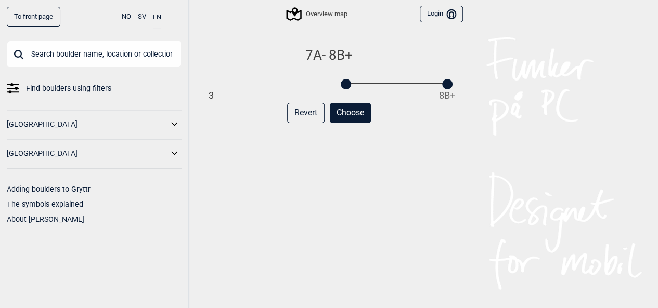
drag, startPoint x: 209, startPoint y: 86, endPoint x: 345, endPoint y: 94, distance: 135.9
click at [345, 94] on div "7A - 8B+ 3 8B+ Revert Choose" at bounding box center [328, 188] width 267 height 283
click at [411, 85] on div at bounding box center [413, 84] width 10 height 10
click at [363, 117] on button "Choose" at bounding box center [350, 113] width 41 height 20
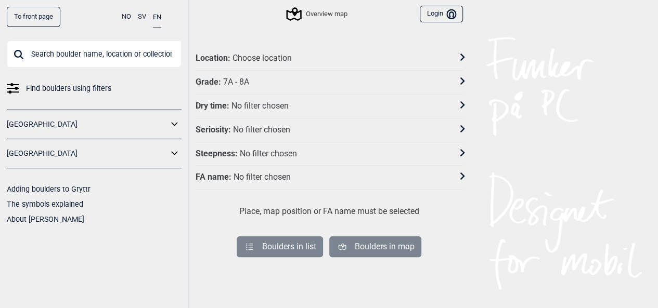
click at [327, 59] on div "Location : Choose location" at bounding box center [322, 58] width 254 height 11
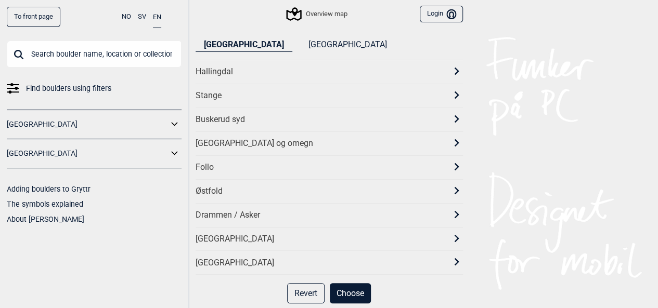
click at [299, 47] on button "[GEOGRAPHIC_DATA]" at bounding box center [346, 45] width 95 height 14
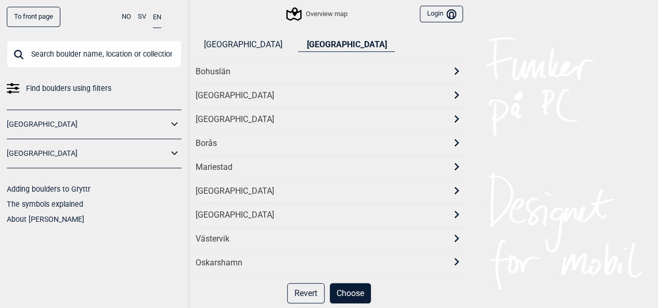
click at [228, 78] on div "Bohuslän" at bounding box center [328, 72] width 267 height 24
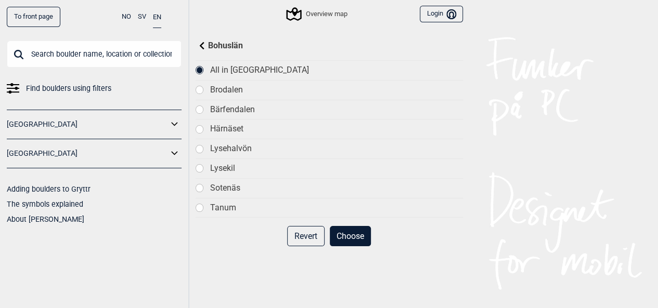
click at [357, 236] on button "Choose" at bounding box center [350, 236] width 41 height 20
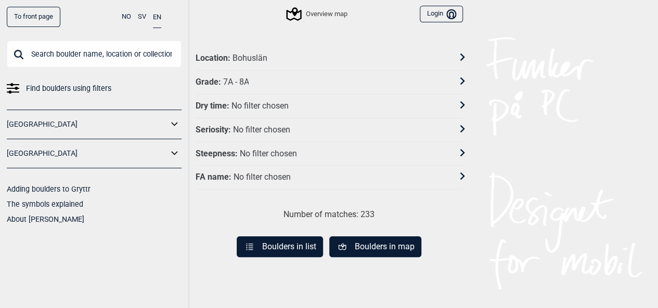
click at [286, 130] on div "No filter chosen" at bounding box center [260, 130] width 57 height 11
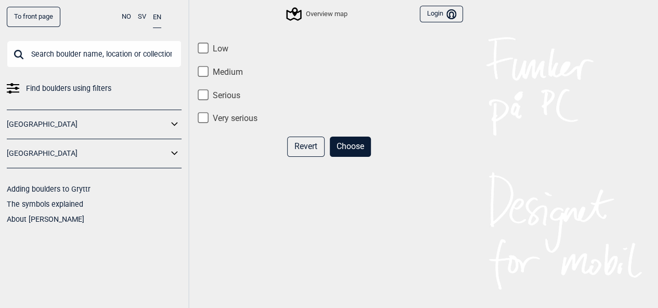
click at [348, 147] on button "Choose" at bounding box center [350, 147] width 41 height 20
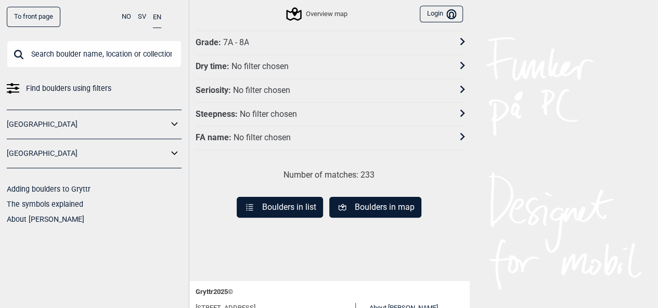
scroll to position [117, 0]
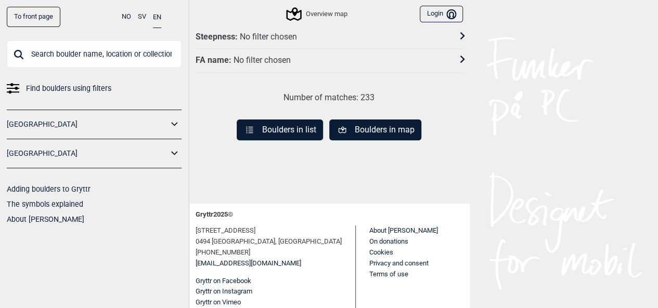
click at [283, 129] on button "Boulders in list" at bounding box center [280, 130] width 86 height 21
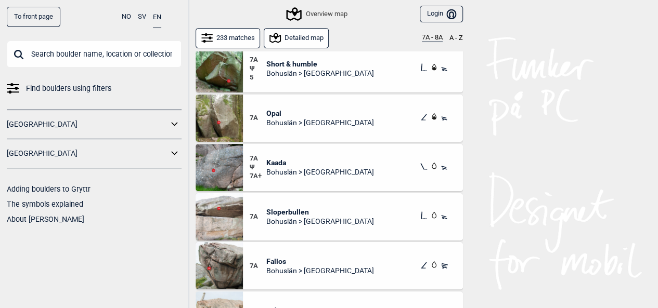
scroll to position [395, 0]
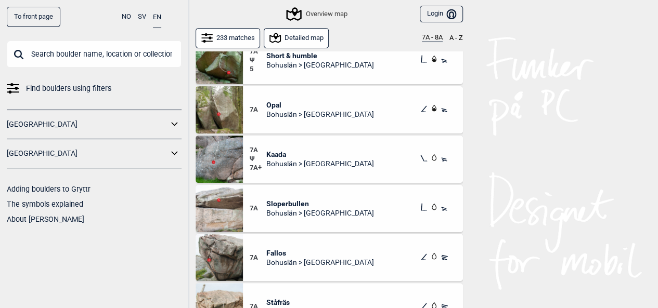
click at [274, 106] on span "Opal" at bounding box center [320, 104] width 108 height 9
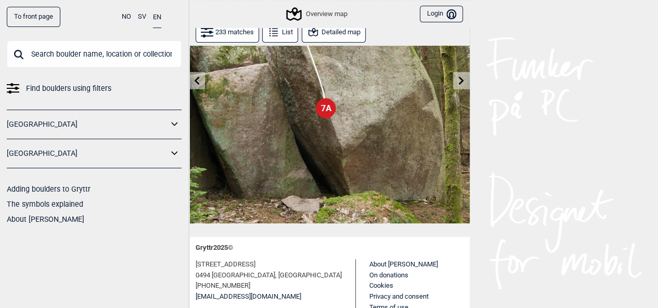
scroll to position [109, 0]
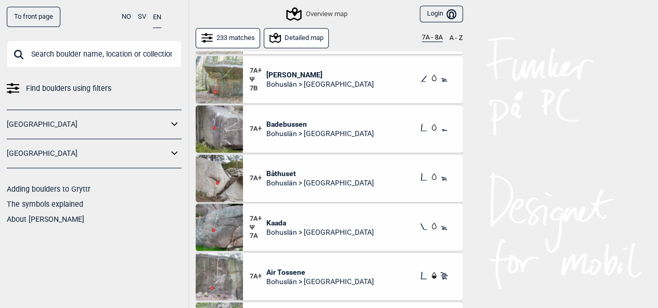
scroll to position [3551, 0]
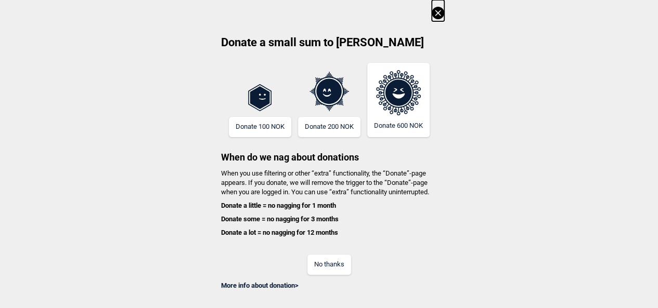
click at [440, 9] on icon at bounding box center [437, 13] width 12 height 12
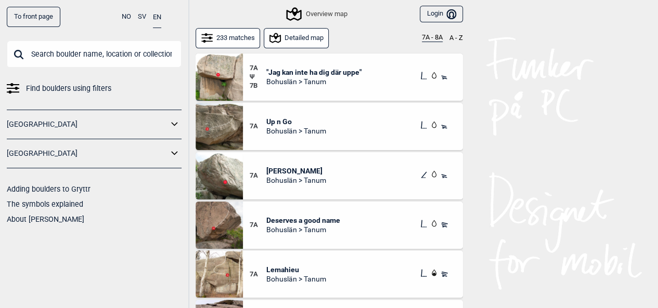
click at [306, 255] on div "7A Lemahieu Bohuslän > Tanum" at bounding box center [353, 274] width 220 height 47
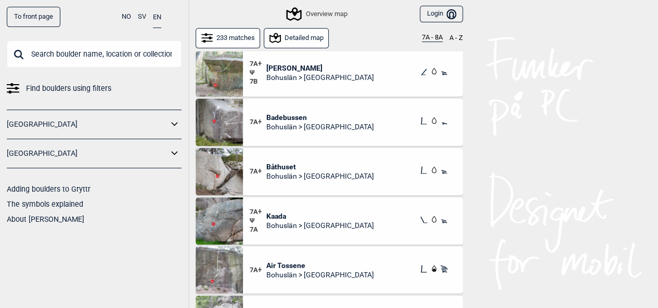
scroll to position [3552, 0]
click at [280, 115] on span "Badebussen" at bounding box center [320, 117] width 108 height 9
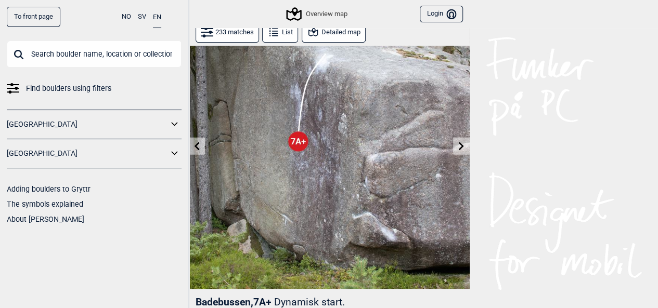
scroll to position [43, 0]
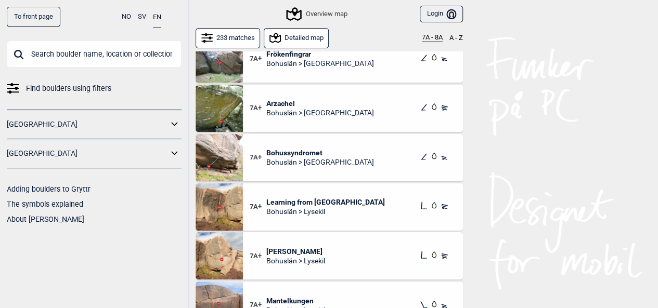
scroll to position [5743, 0]
click at [277, 101] on span "Arzachel" at bounding box center [320, 102] width 108 height 9
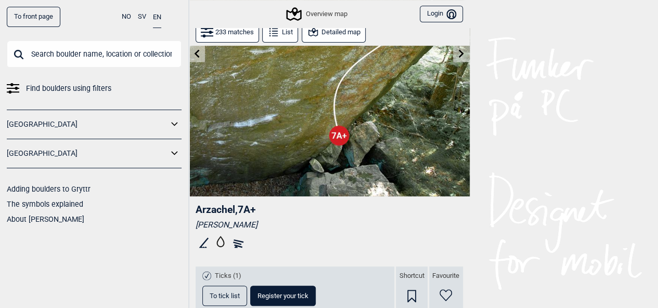
scroll to position [138, 0]
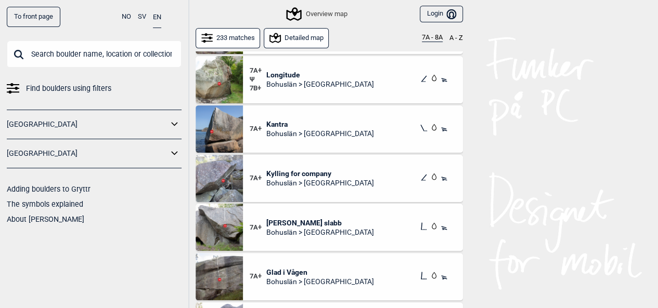
scroll to position [4636, 0]
click at [425, 41] on button "7A - 8A" at bounding box center [432, 38] width 21 height 8
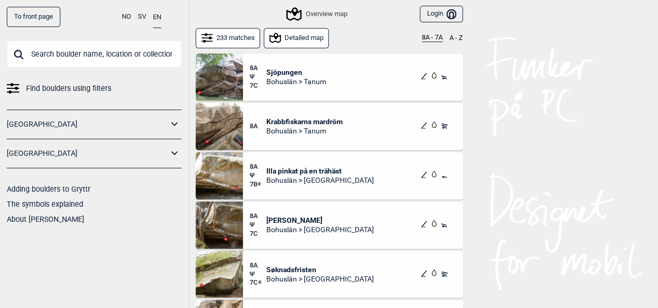
click at [292, 37] on button "Detailed map" at bounding box center [297, 38] width 66 height 20
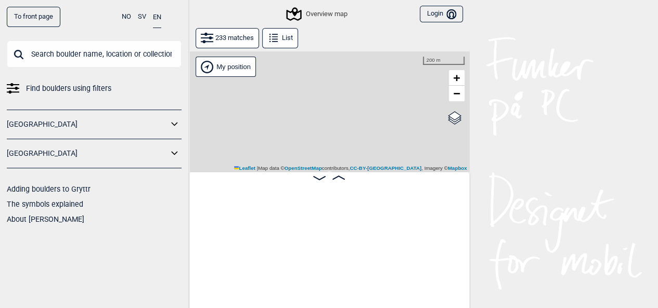
click at [247, 37] on button "233 matches" at bounding box center [226, 38] width 63 height 20
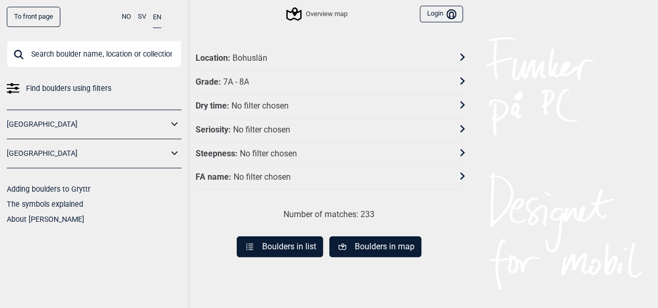
click at [255, 87] on div "Grade : 7A - 8A" at bounding box center [328, 83] width 267 height 24
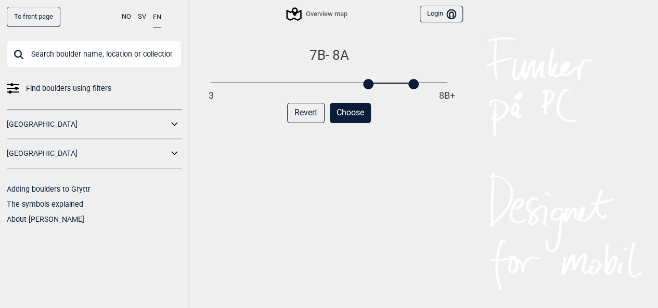
drag, startPoint x: 344, startPoint y: 86, endPoint x: 364, endPoint y: 86, distance: 20.3
click at [364, 86] on div at bounding box center [368, 84] width 10 height 10
click at [347, 117] on button "Choose" at bounding box center [350, 113] width 41 height 20
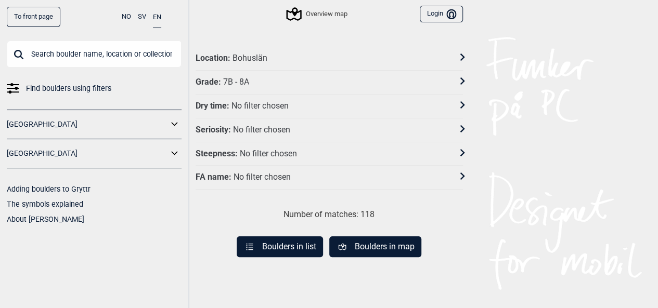
click at [291, 237] on button "Boulders in list" at bounding box center [280, 247] width 86 height 21
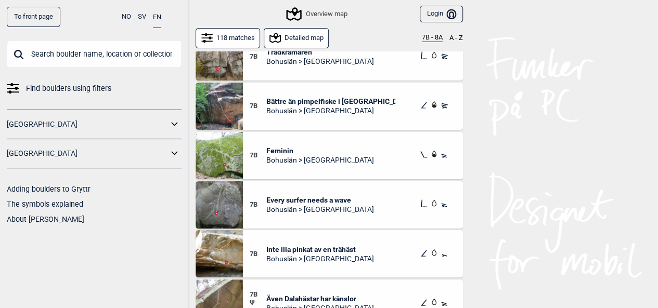
scroll to position [825, 0]
click at [322, 99] on span "Bättre än pimpelfiske i Sundsvall" at bounding box center [330, 100] width 129 height 9
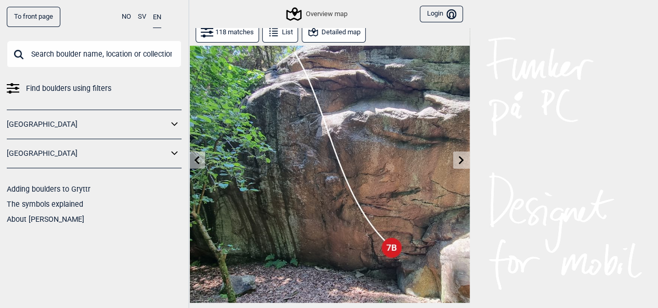
scroll to position [20, 0]
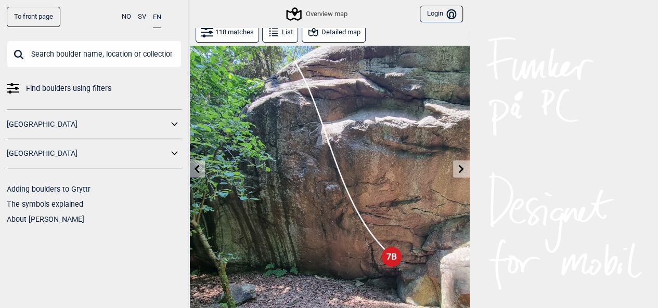
click at [200, 165] on icon at bounding box center [196, 169] width 8 height 8
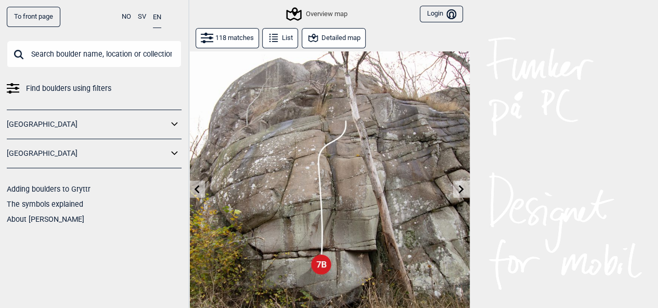
click at [462, 188] on icon at bounding box center [461, 189] width 5 height 8
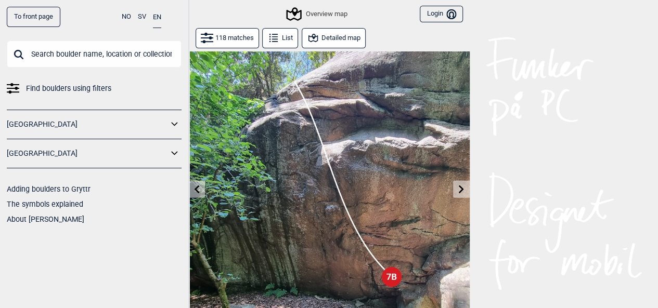
click at [462, 188] on icon at bounding box center [461, 189] width 5 height 8
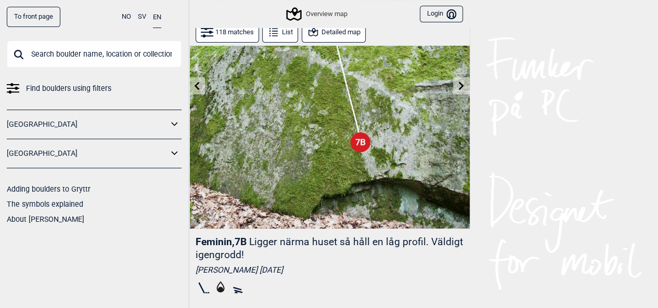
scroll to position [104, 0]
click at [198, 84] on icon at bounding box center [196, 85] width 8 height 8
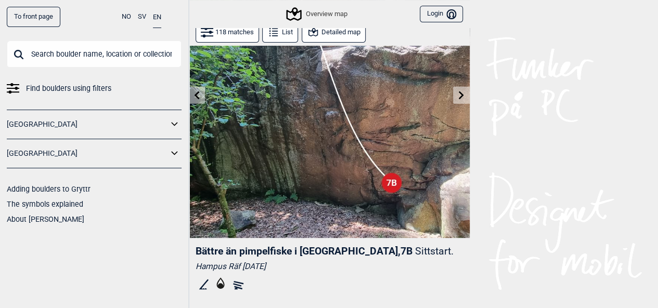
scroll to position [96, 0]
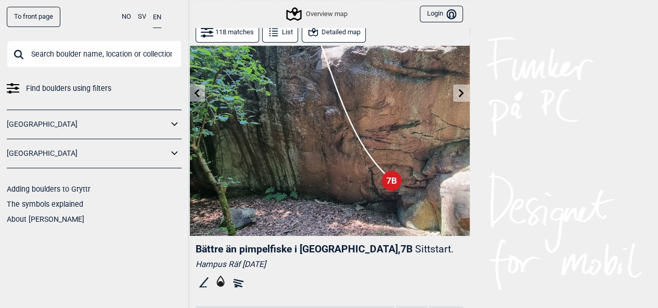
click at [198, 96] on icon at bounding box center [196, 93] width 5 height 8
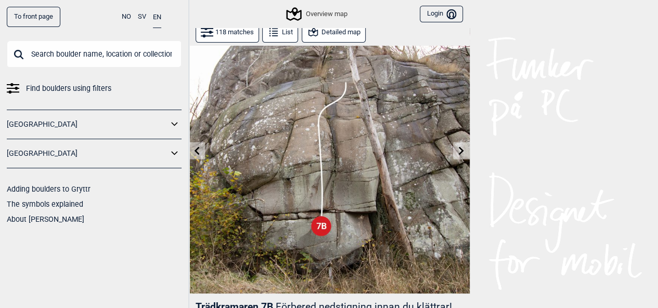
scroll to position [38, 0]
click at [190, 150] on button at bounding box center [197, 151] width 16 height 17
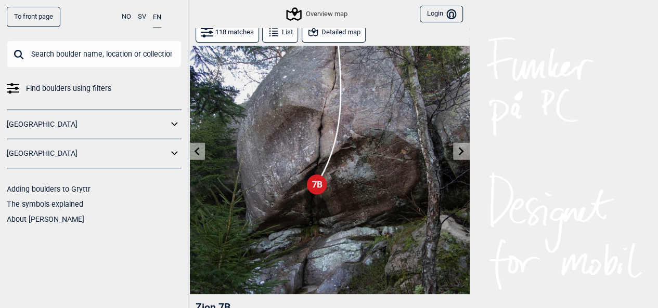
scroll to position [40, 0]
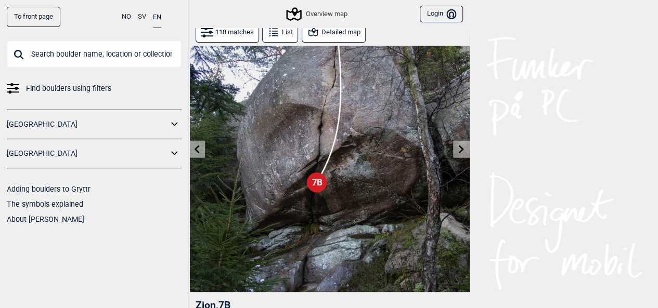
click at [460, 151] on icon at bounding box center [461, 149] width 5 height 8
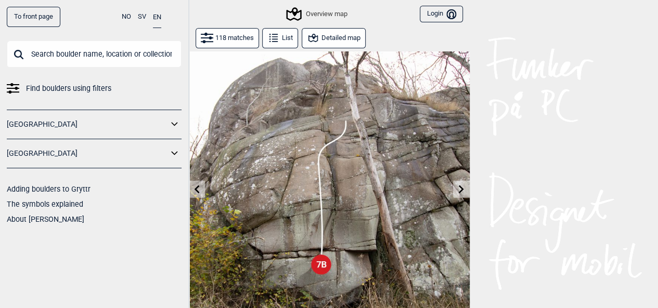
click at [461, 191] on icon at bounding box center [461, 189] width 8 height 8
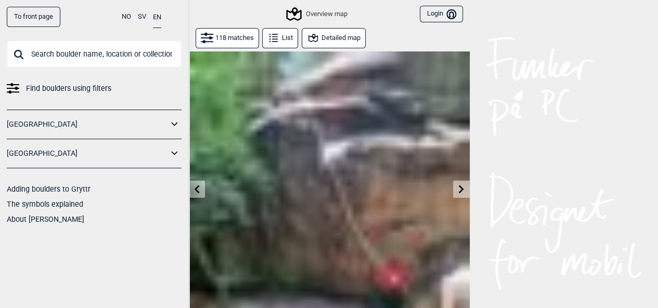
click at [461, 191] on div "To front page NO SV EN Find boulders using filters Norge Sverige Adding boulder…" at bounding box center [329, 154] width 658 height 308
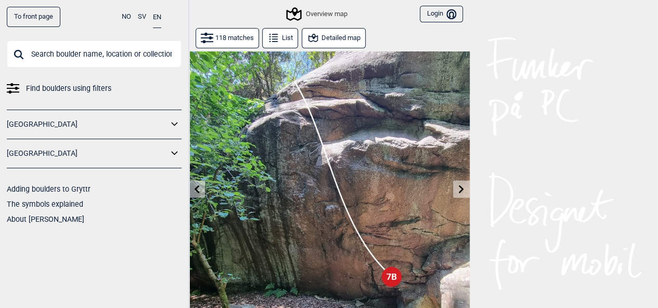
click at [461, 191] on icon at bounding box center [461, 189] width 8 height 8
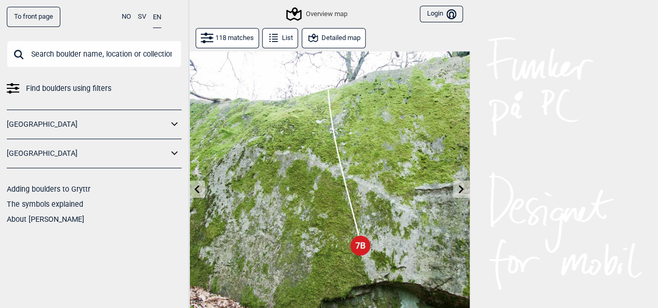
click at [461, 191] on icon at bounding box center [461, 189] width 8 height 8
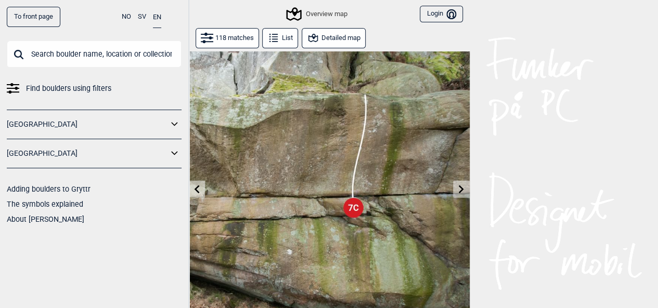
click at [461, 191] on icon at bounding box center [461, 189] width 8 height 8
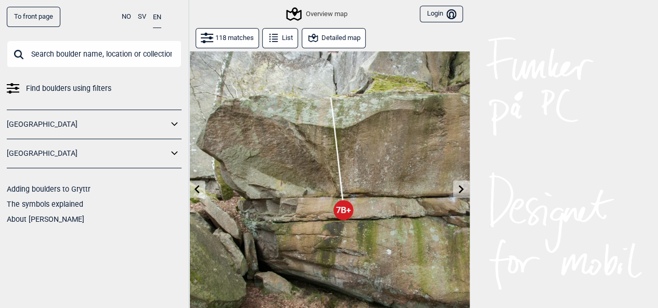
click at [461, 191] on icon at bounding box center [461, 189] width 8 height 8
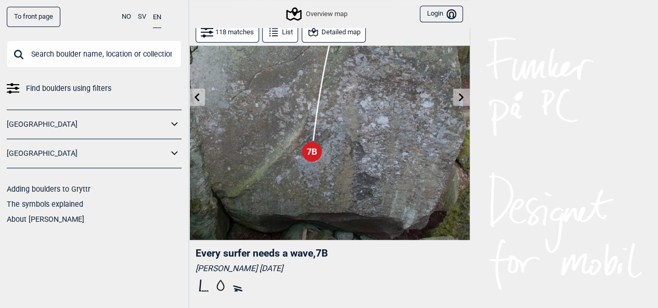
scroll to position [93, 0]
click at [455, 102] on button at bounding box center [461, 96] width 16 height 17
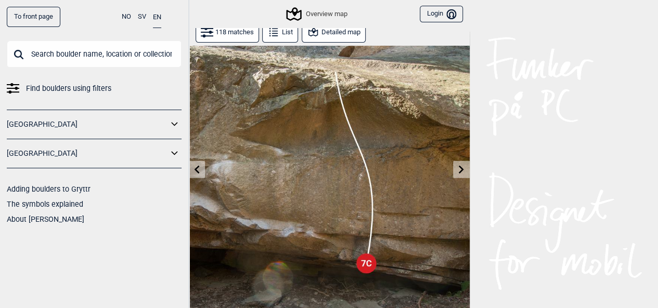
scroll to position [20, 0]
click at [464, 169] on icon at bounding box center [461, 169] width 8 height 8
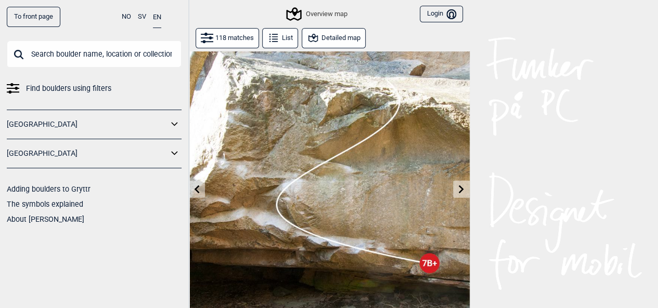
click at [460, 189] on icon at bounding box center [461, 189] width 8 height 8
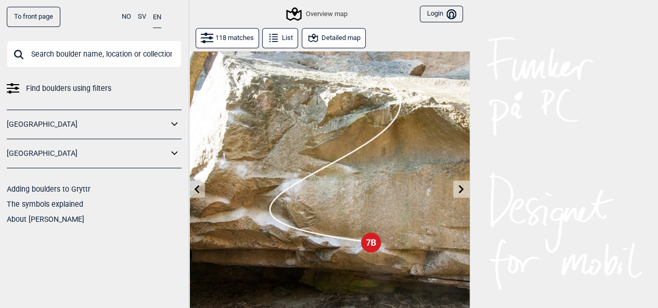
click at [460, 189] on icon at bounding box center [461, 189] width 8 height 8
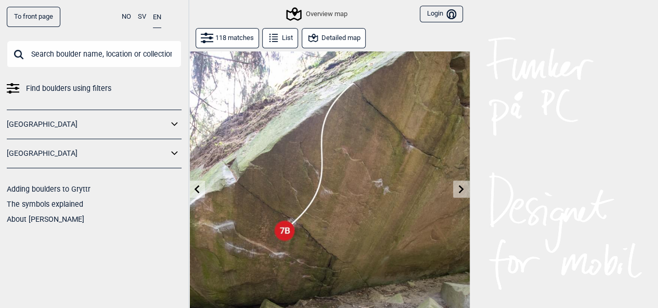
click at [460, 189] on icon at bounding box center [461, 189] width 8 height 8
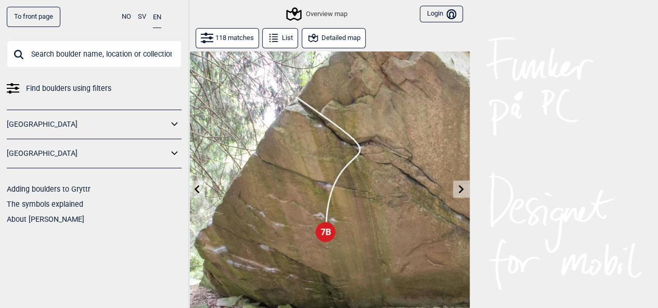
click at [460, 189] on icon at bounding box center [461, 189] width 8 height 8
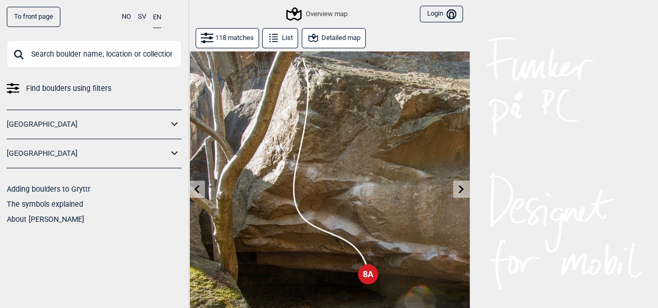
click at [460, 189] on icon at bounding box center [461, 189] width 8 height 8
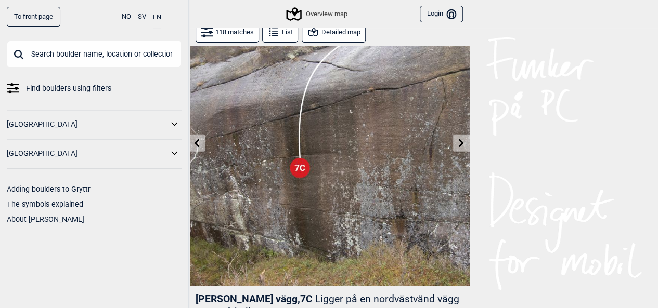
scroll to position [46, 0]
click at [464, 145] on icon at bounding box center [461, 143] width 8 height 8
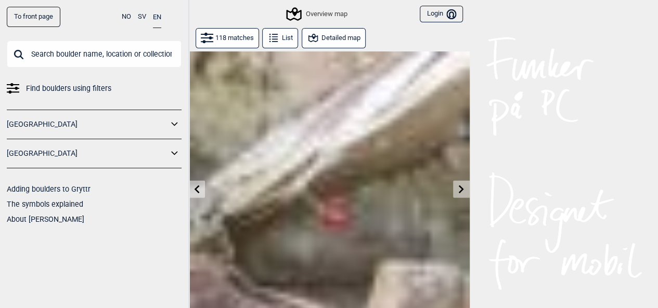
click at [464, 145] on img at bounding box center [329, 191] width 281 height 281
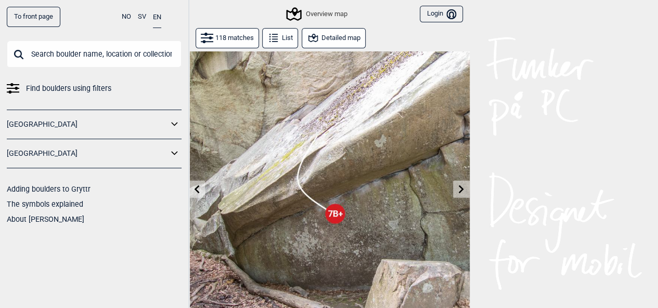
click at [459, 195] on button at bounding box center [461, 189] width 16 height 17
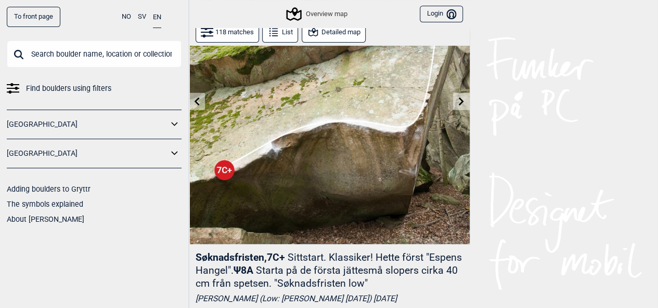
scroll to position [85, 0]
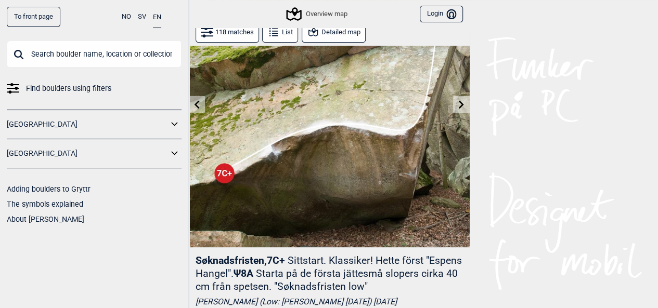
click at [455, 104] on button at bounding box center [461, 104] width 16 height 17
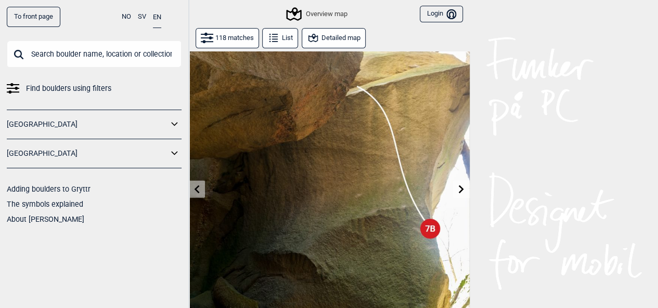
click at [466, 191] on button at bounding box center [461, 189] width 16 height 17
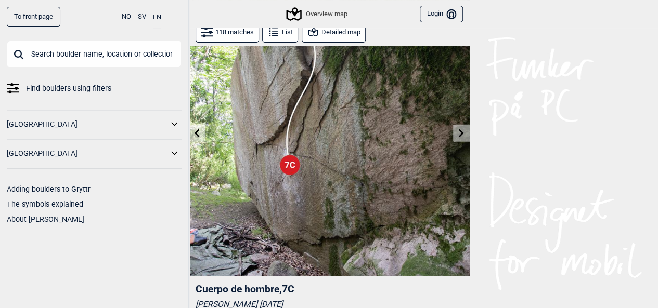
scroll to position [57, 0]
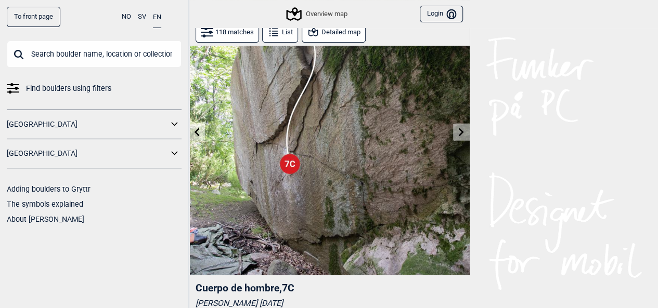
click at [457, 133] on icon at bounding box center [461, 132] width 8 height 8
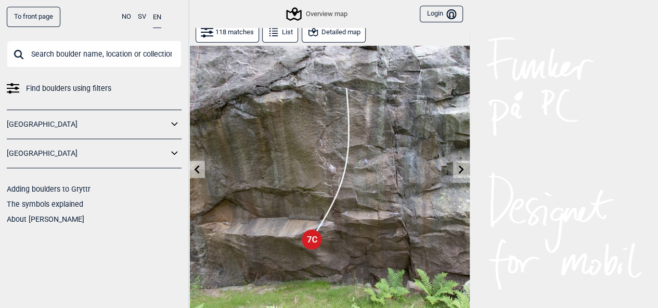
scroll to position [21, 0]
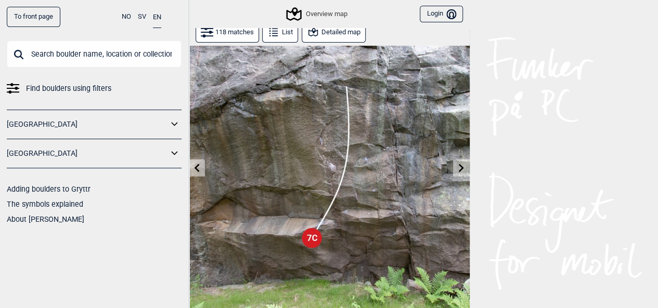
click at [456, 162] on button at bounding box center [461, 168] width 16 height 17
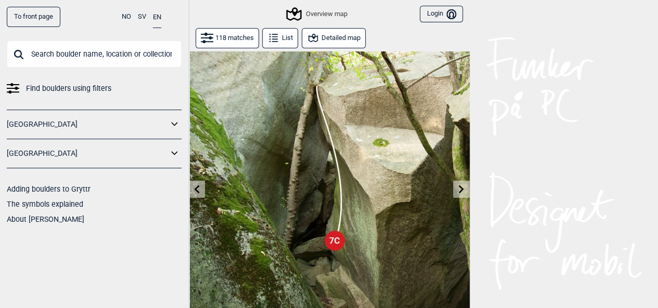
click at [461, 187] on icon at bounding box center [461, 189] width 8 height 8
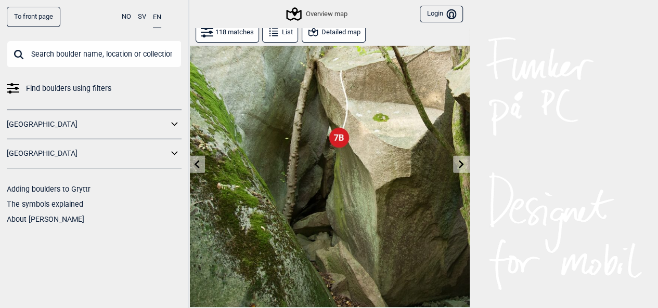
scroll to position [26, 0]
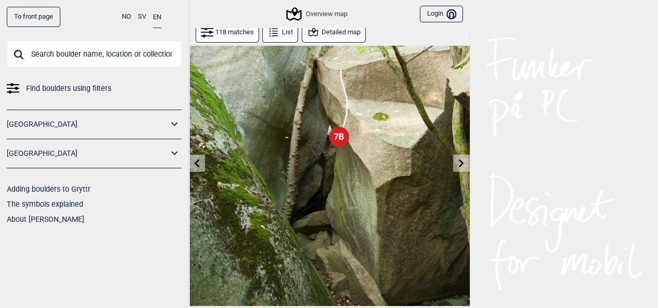
click at [457, 163] on icon at bounding box center [461, 163] width 8 height 8
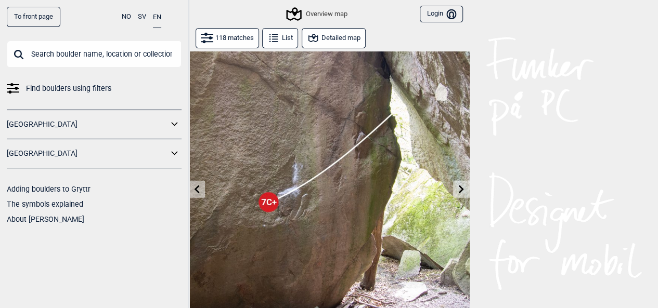
scroll to position [37, 0]
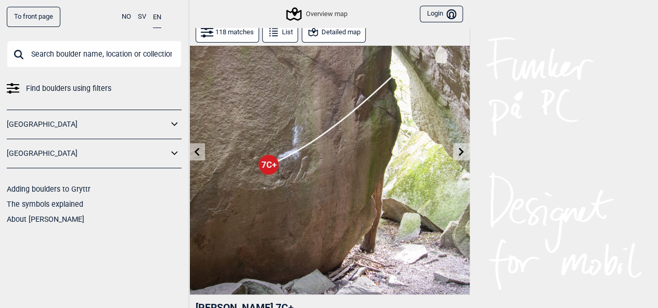
click at [453, 155] on button at bounding box center [461, 151] width 16 height 17
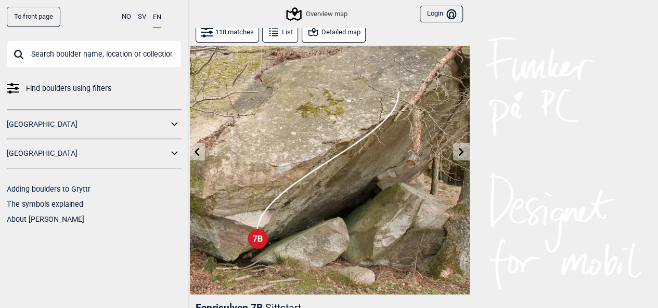
scroll to position [38, 0]
click at [460, 151] on icon at bounding box center [461, 151] width 8 height 8
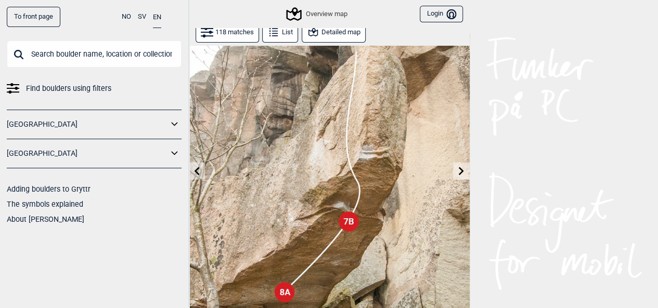
scroll to position [7, 0]
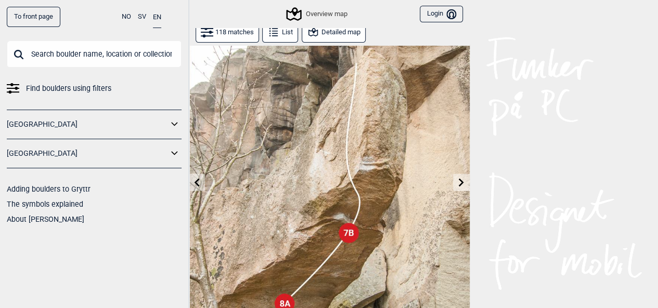
click at [461, 186] on icon at bounding box center [461, 182] width 8 height 8
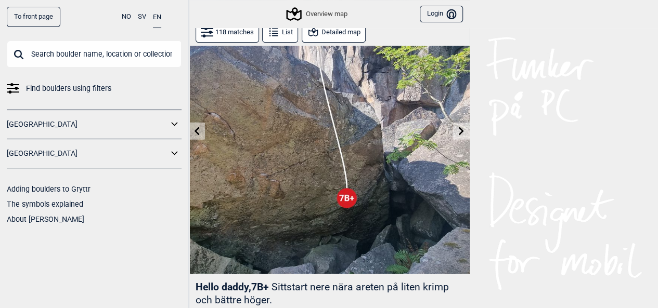
scroll to position [60, 0]
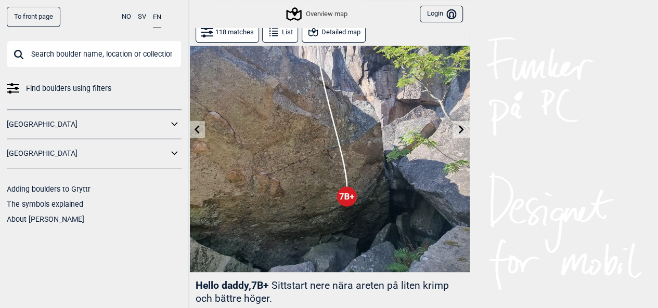
click at [461, 136] on button at bounding box center [461, 129] width 16 height 17
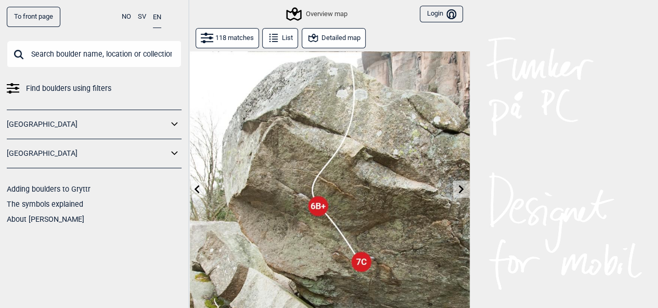
click at [463, 191] on icon at bounding box center [461, 189] width 8 height 8
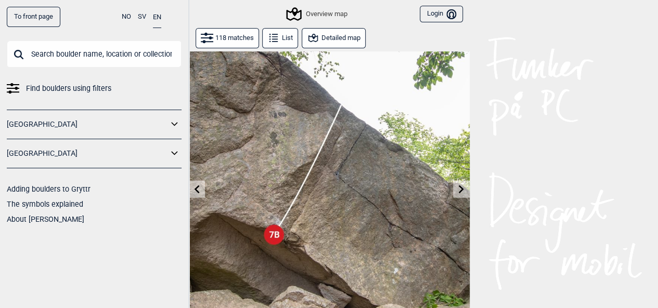
click at [463, 191] on icon at bounding box center [461, 189] width 8 height 8
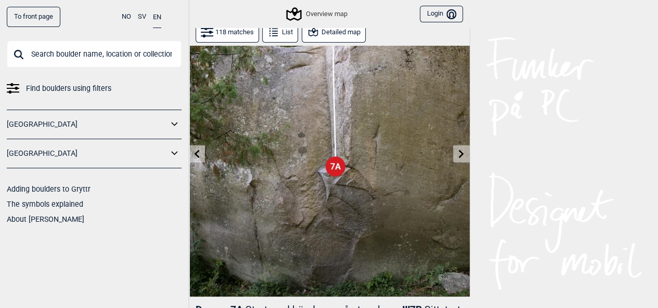
scroll to position [36, 0]
click at [460, 153] on icon at bounding box center [461, 153] width 8 height 8
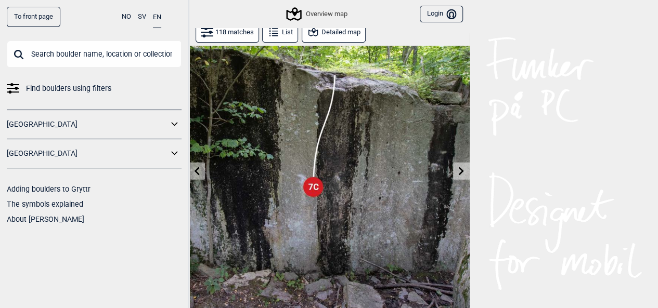
scroll to position [19, 0]
click at [464, 170] on icon at bounding box center [461, 170] width 8 height 8
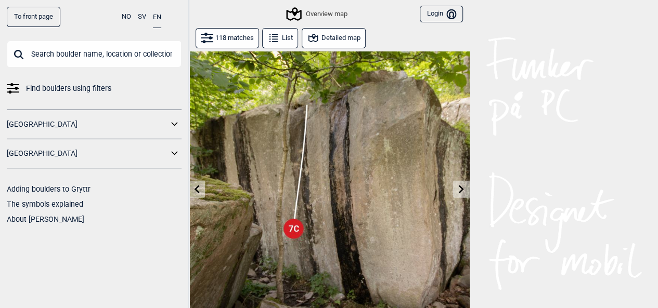
click at [460, 181] on button at bounding box center [461, 189] width 16 height 17
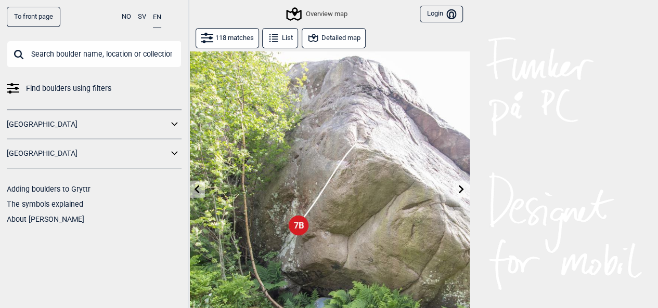
click at [461, 189] on icon at bounding box center [461, 189] width 8 height 8
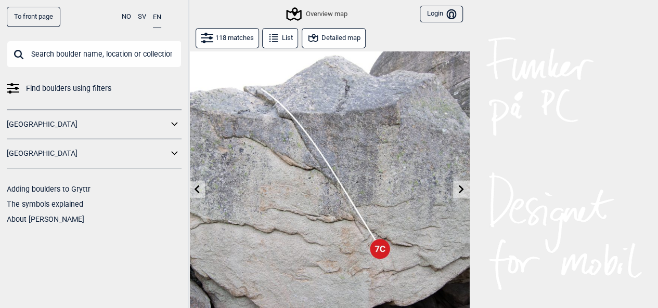
click at [461, 189] on icon at bounding box center [461, 189] width 8 height 8
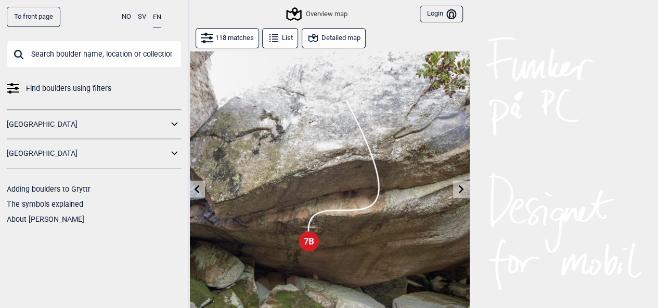
click at [461, 189] on icon at bounding box center [461, 189] width 8 height 8
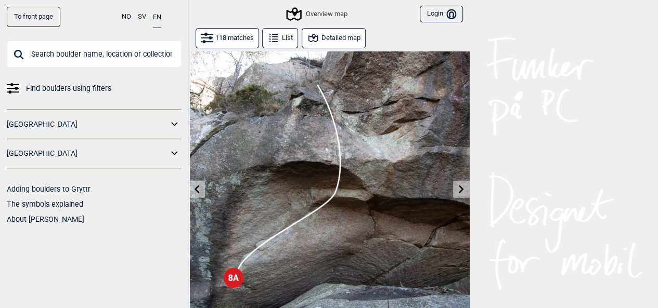
click at [461, 189] on icon at bounding box center [461, 189] width 8 height 8
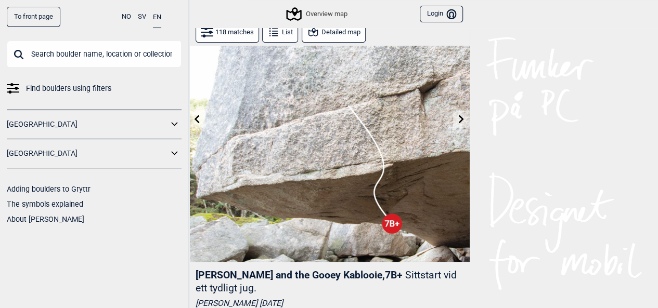
scroll to position [66, 0]
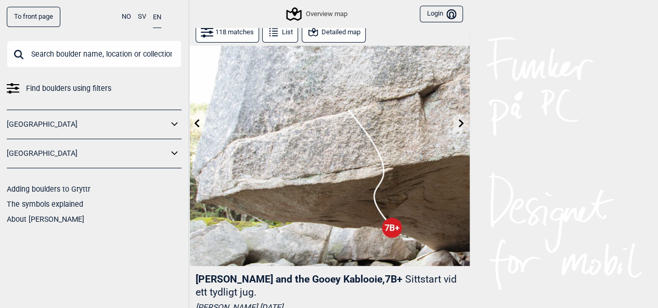
click at [464, 122] on icon at bounding box center [461, 123] width 8 height 8
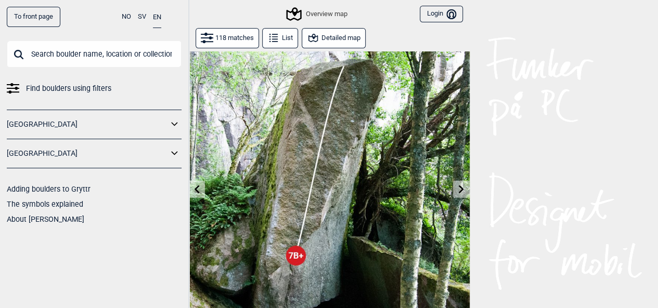
click at [457, 186] on icon at bounding box center [461, 189] width 8 height 8
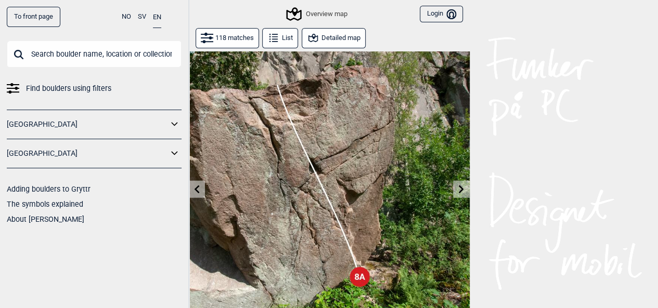
click at [457, 186] on icon at bounding box center [461, 189] width 8 height 8
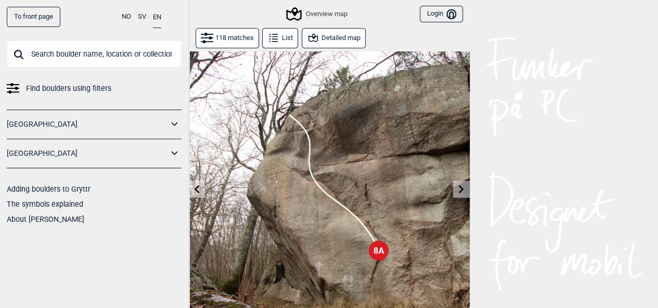
click at [457, 186] on icon at bounding box center [461, 189] width 8 height 8
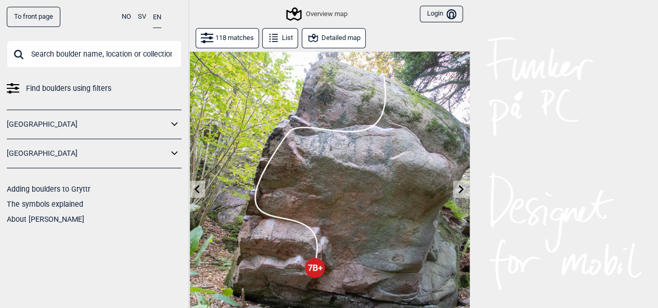
click at [457, 186] on icon at bounding box center [461, 189] width 8 height 8
